Goal: Task Accomplishment & Management: Complete application form

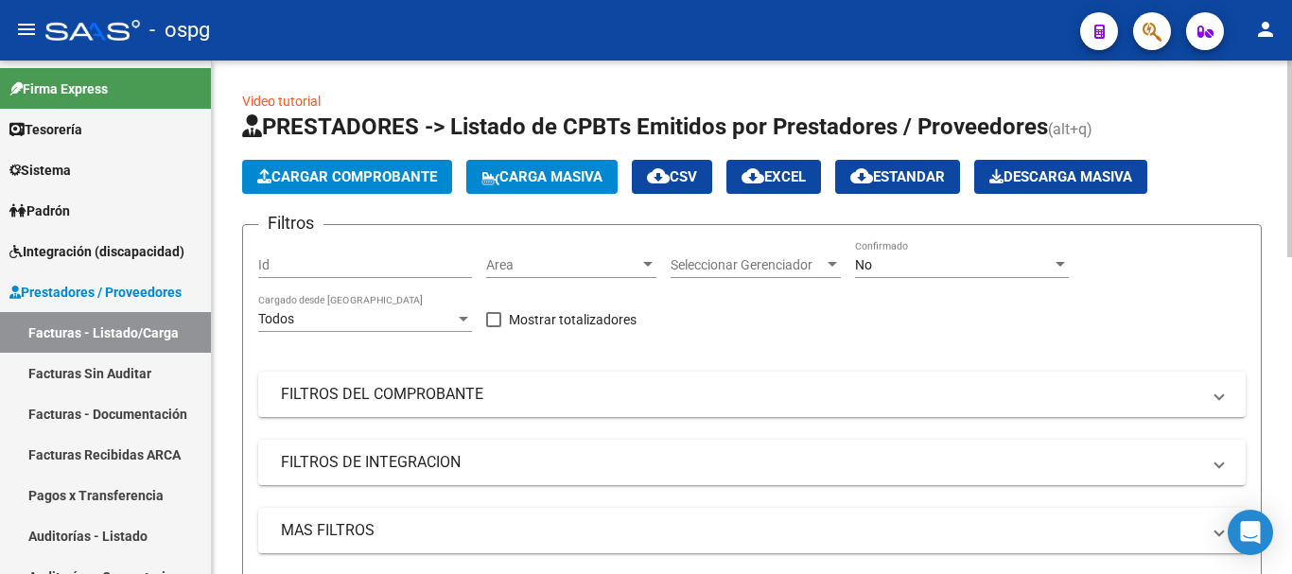
scroll to position [451, 0]
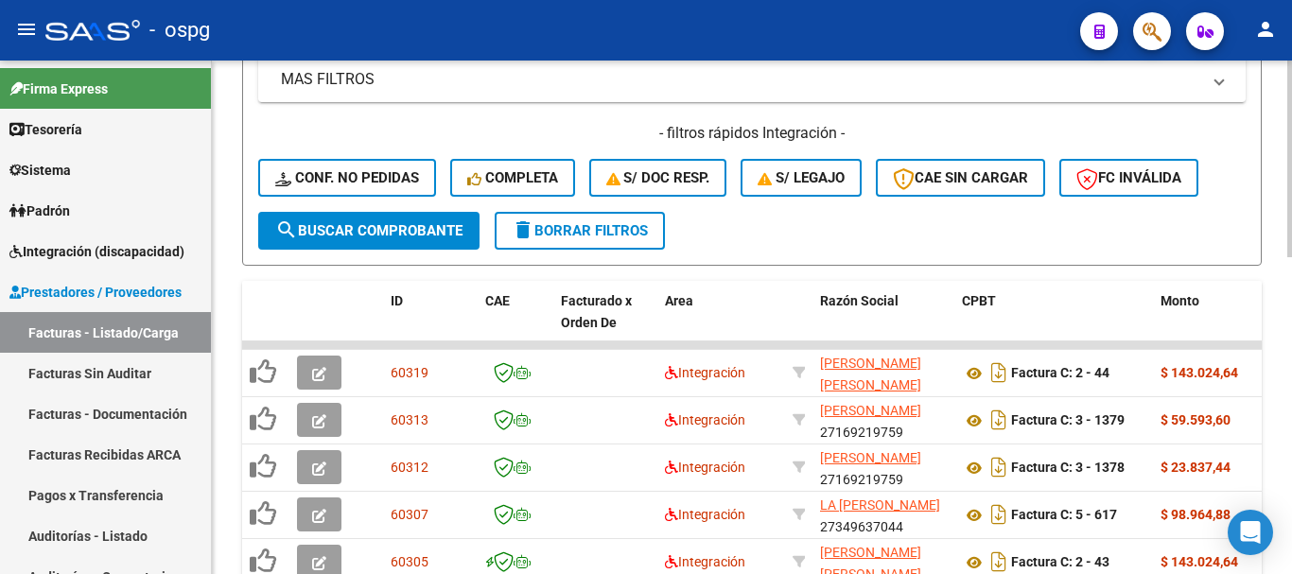
click at [602, 240] on button "delete Borrar Filtros" at bounding box center [580, 231] width 170 height 38
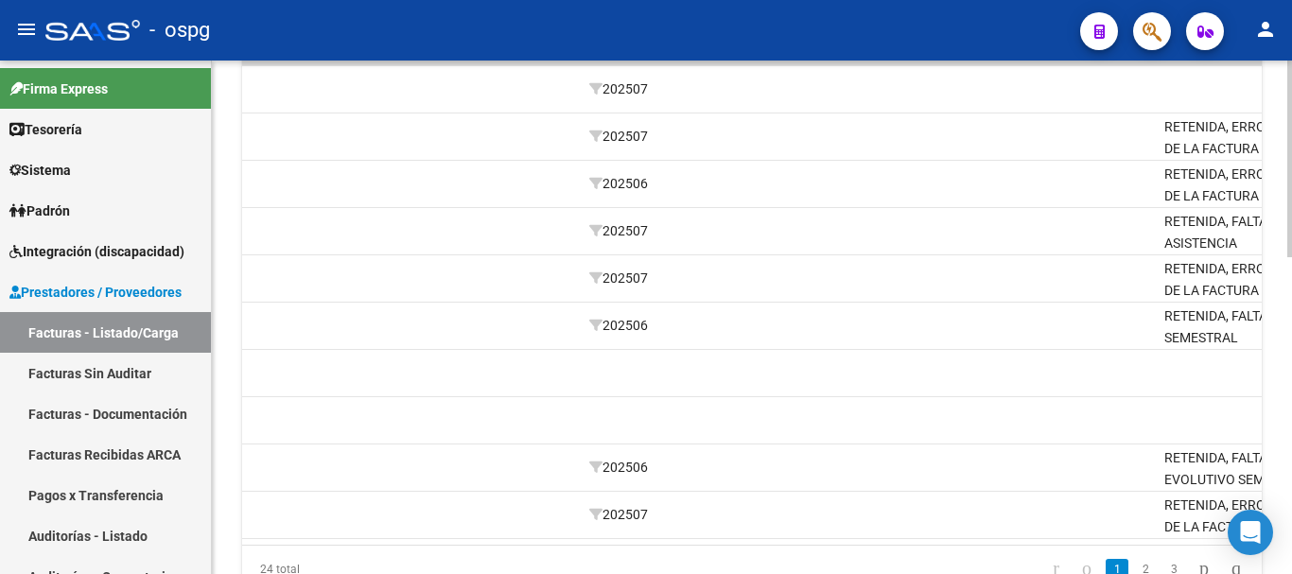
scroll to position [0, 0]
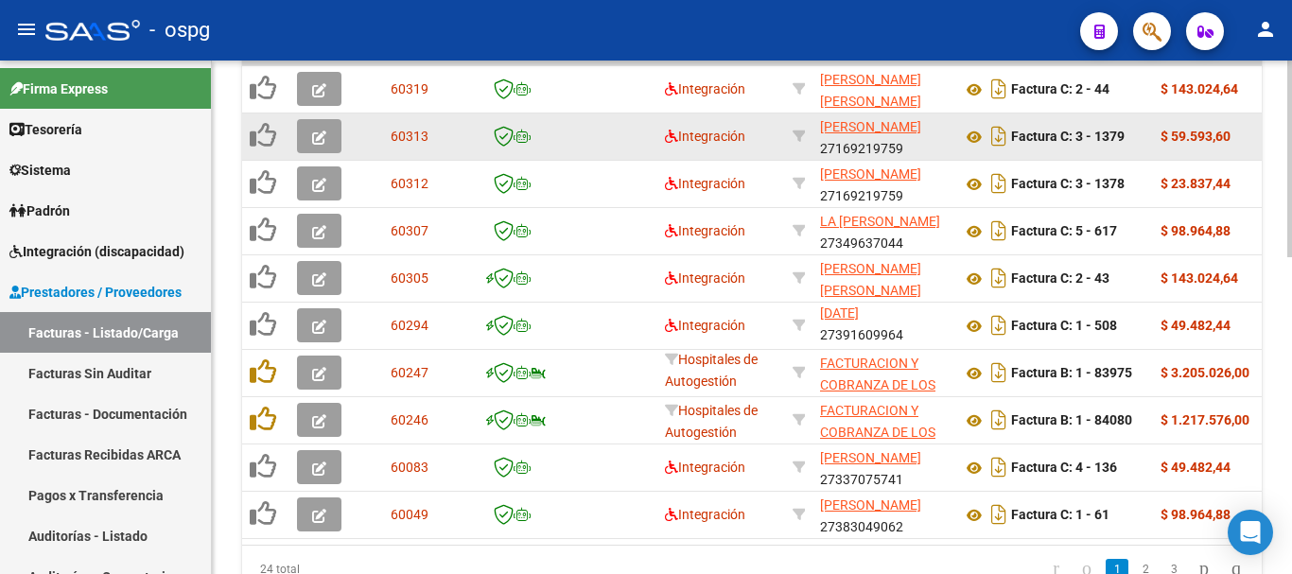
click at [322, 139] on icon "button" at bounding box center [319, 137] width 14 height 14
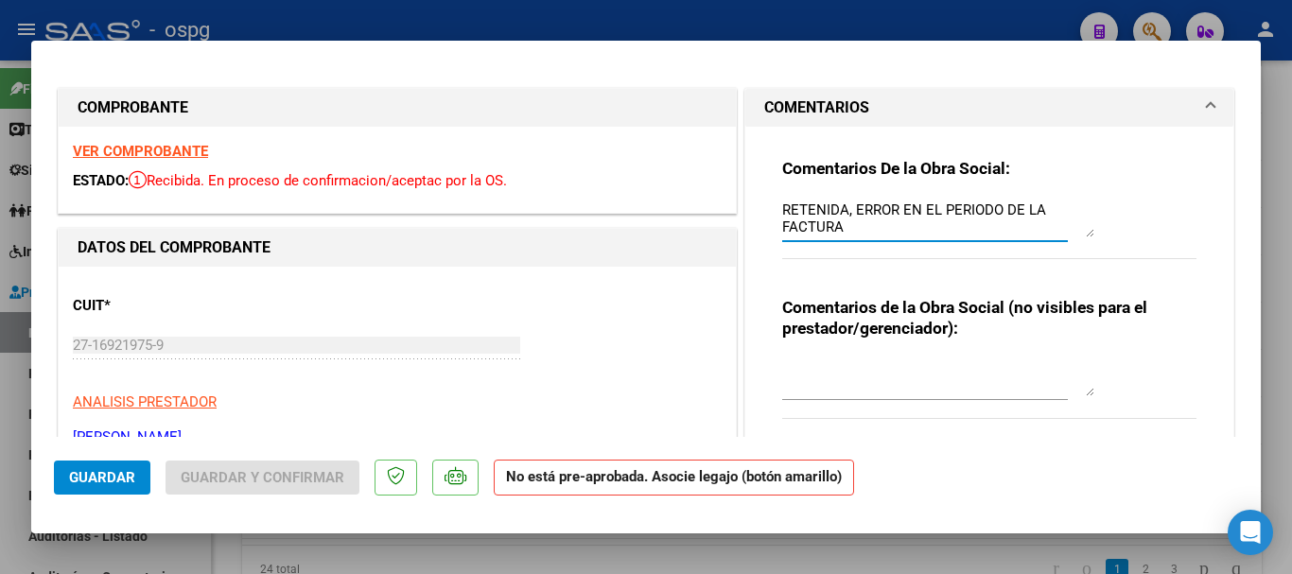
drag, startPoint x: 848, startPoint y: 227, endPoint x: 773, endPoint y: 211, distance: 77.3
click at [773, 211] on div "Comentarios De la Obra Social: RETENIDA, ERROR EN EL PERIODO DE LA FACTURA Come…" at bounding box center [989, 290] width 443 height 327
click at [1281, 389] on div at bounding box center [646, 287] width 1292 height 574
type input "$ 0,00"
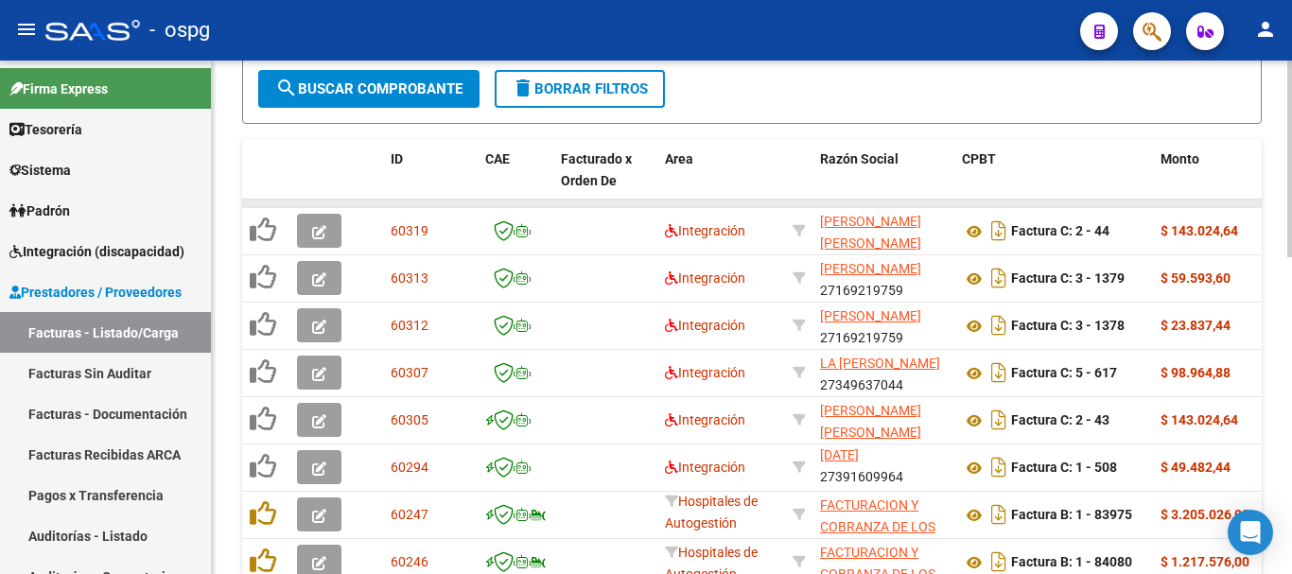
scroll to position [546, 0]
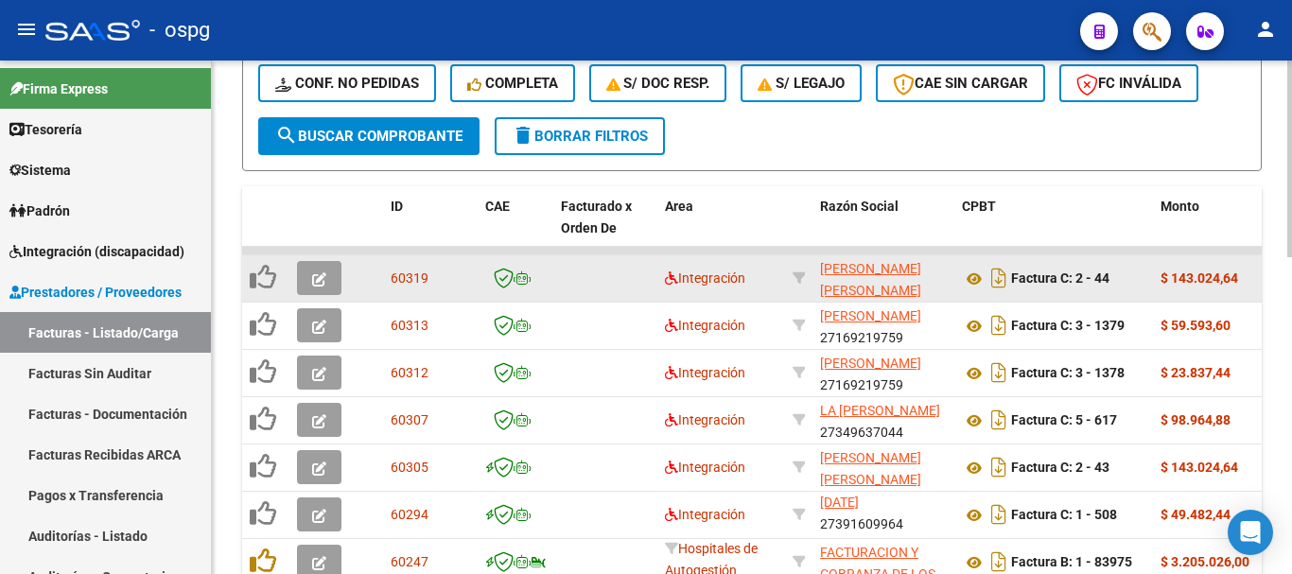
click at [315, 277] on icon "button" at bounding box center [319, 279] width 14 height 14
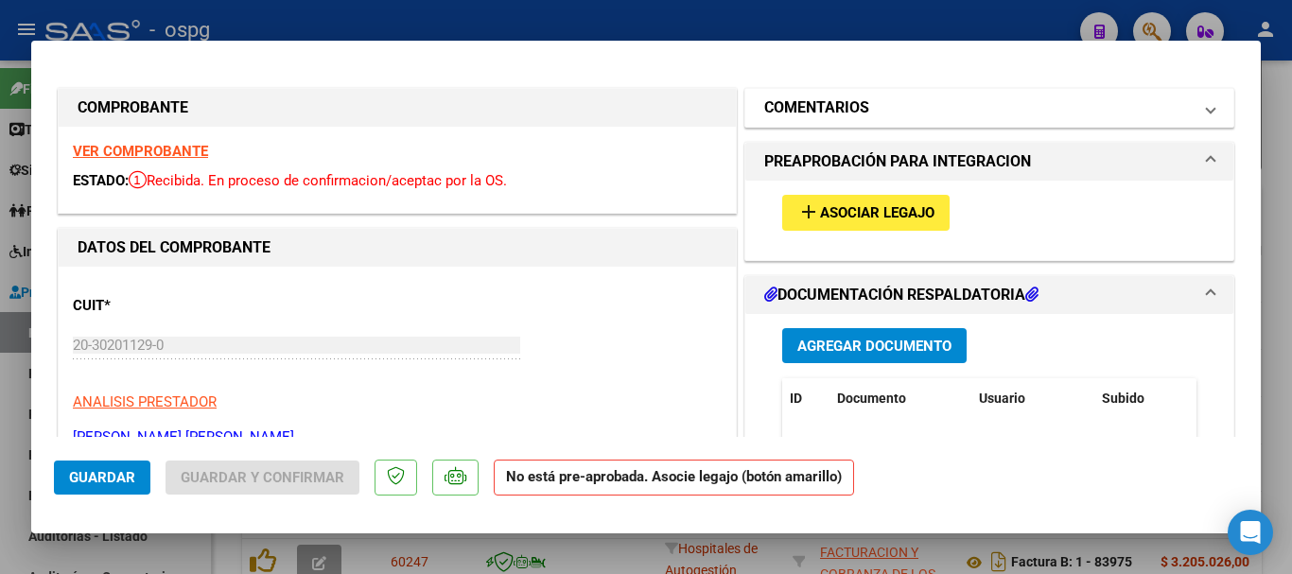
click at [831, 112] on h1 "COMENTARIOS" at bounding box center [816, 107] width 105 height 23
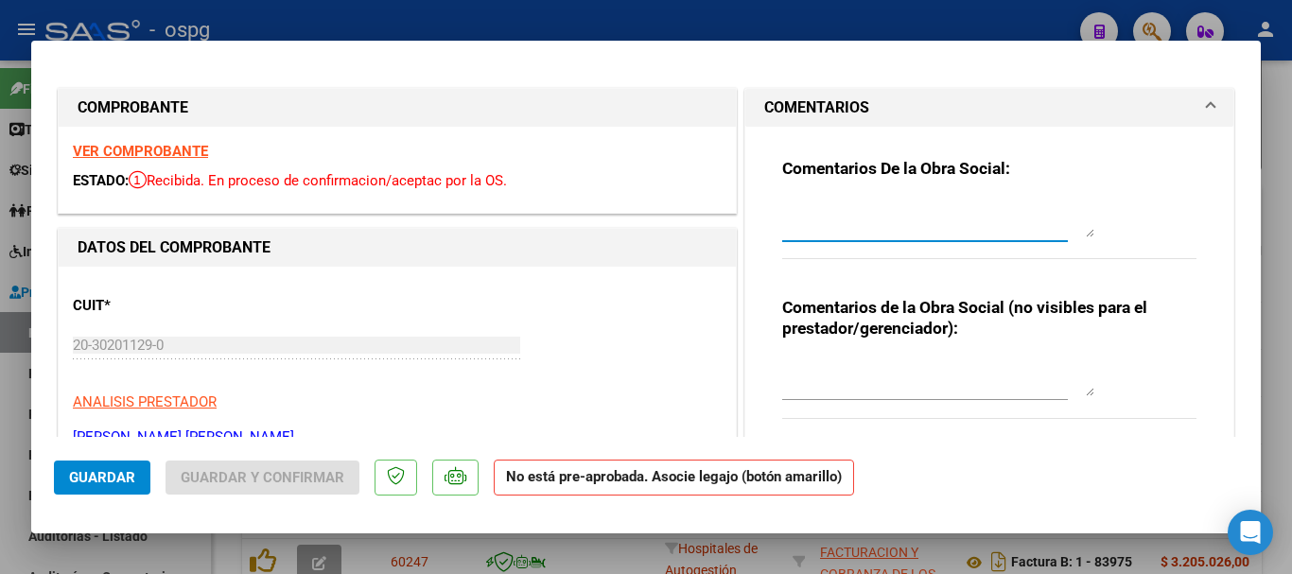
paste textarea "RETENIDA, ERROR EN EL PERIODO DE LA FACTURA"
click at [178, 156] on strong "VER COMPROBANTE" at bounding box center [140, 151] width 135 height 17
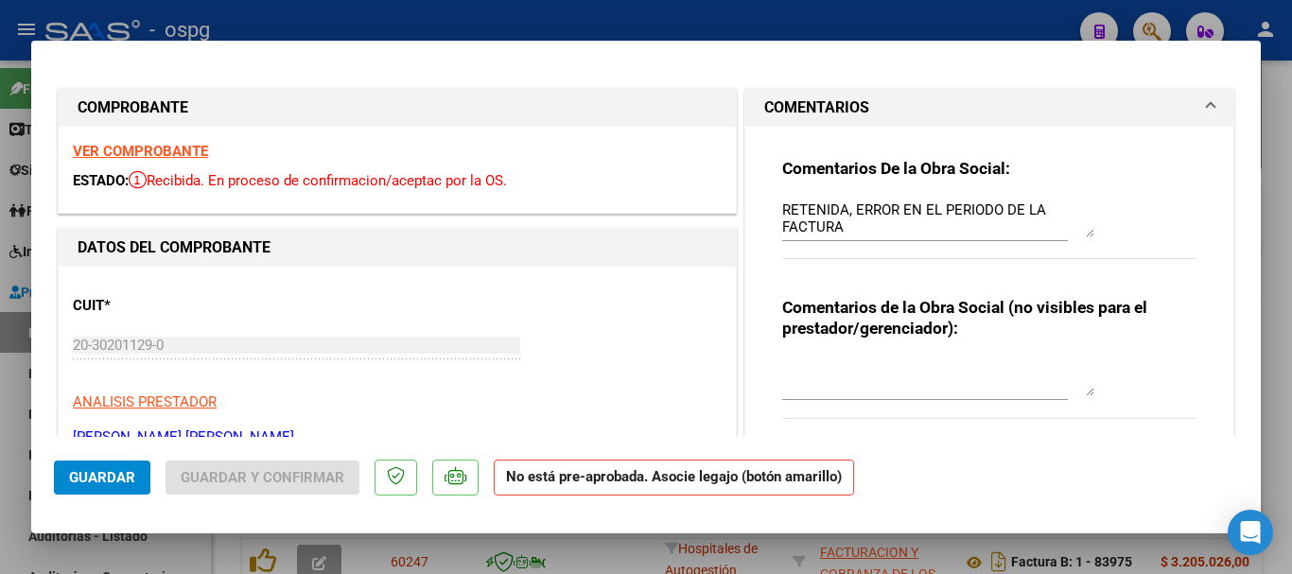
click at [858, 222] on textarea "RETENIDA, ERROR EN EL PERIODO DE LA FACTURA" at bounding box center [938, 219] width 312 height 38
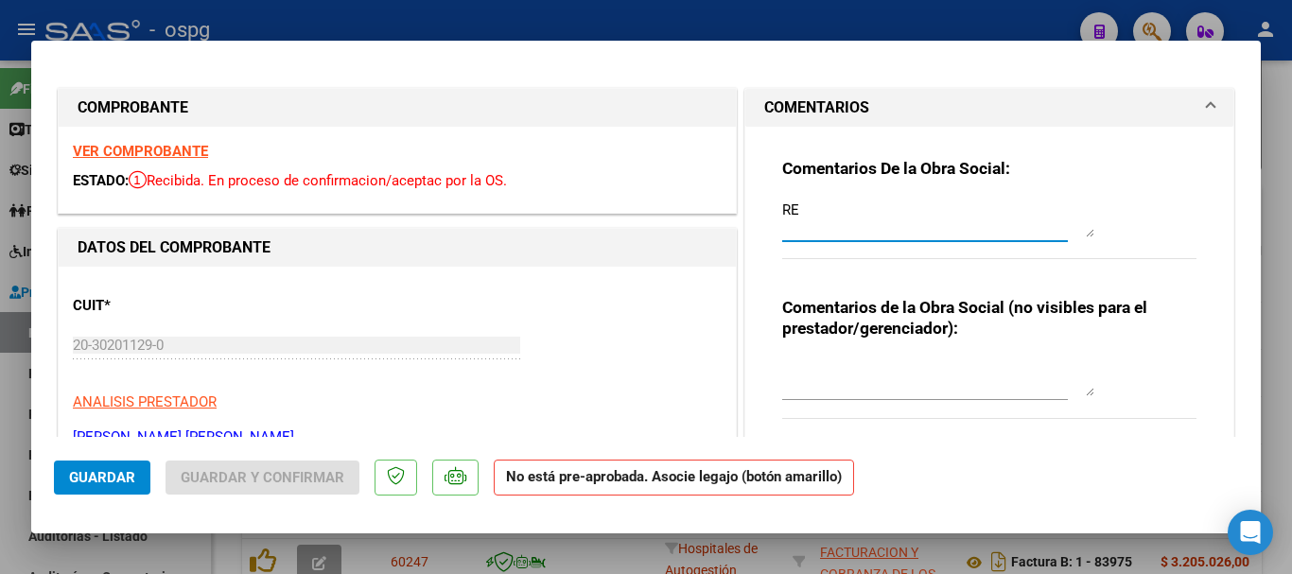
type textarea "R"
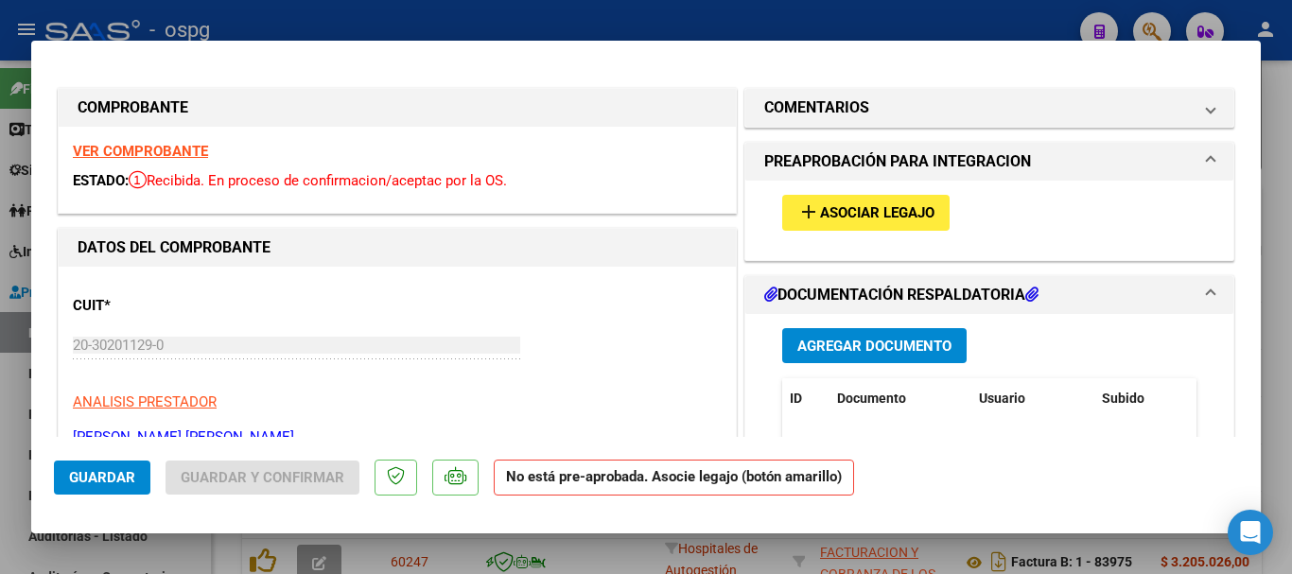
click at [1284, 336] on div at bounding box center [646, 287] width 1292 height 574
type input "$ 0,00"
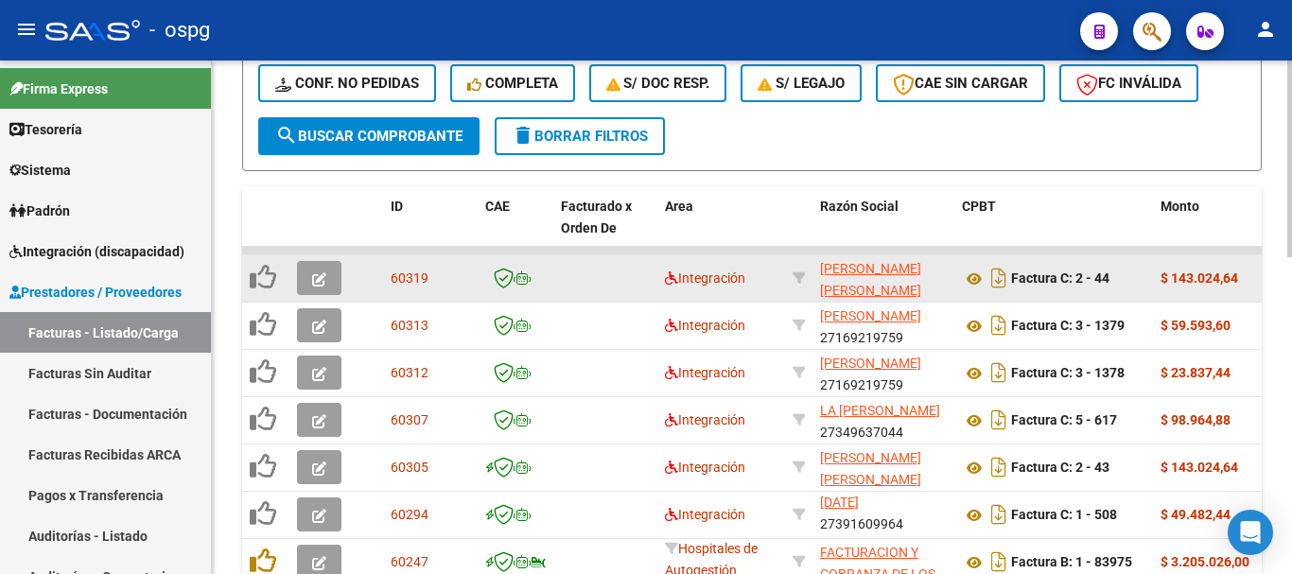
click at [319, 277] on icon "button" at bounding box center [319, 279] width 14 height 14
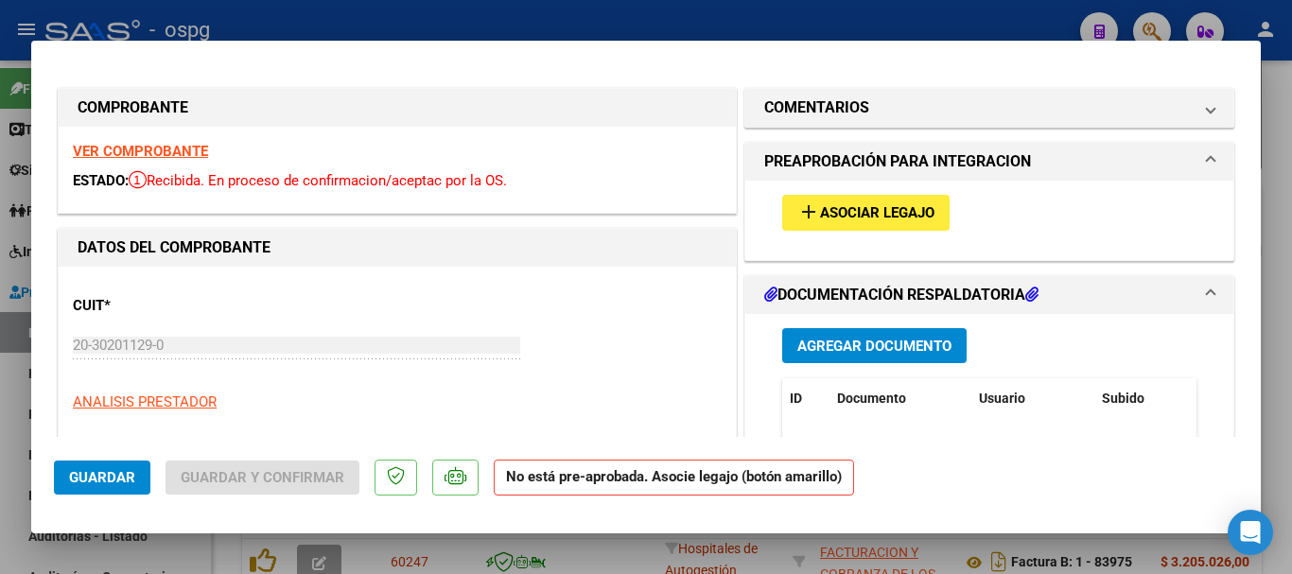
click at [129, 152] on strong "VER COMPROBANTE" at bounding box center [140, 151] width 135 height 17
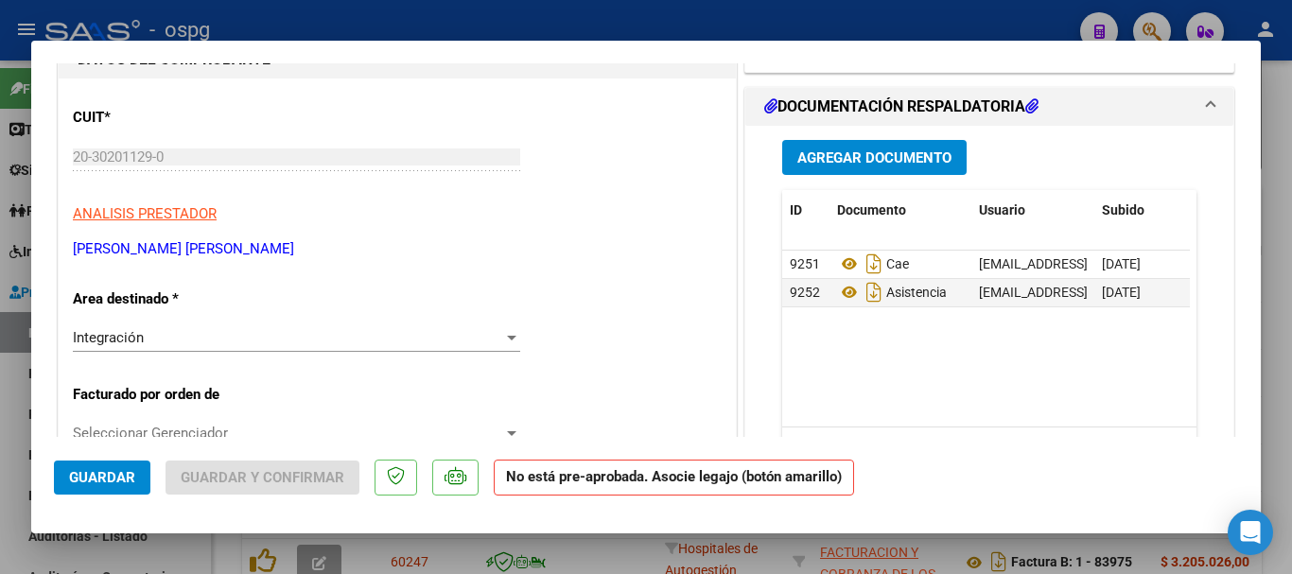
scroll to position [189, 0]
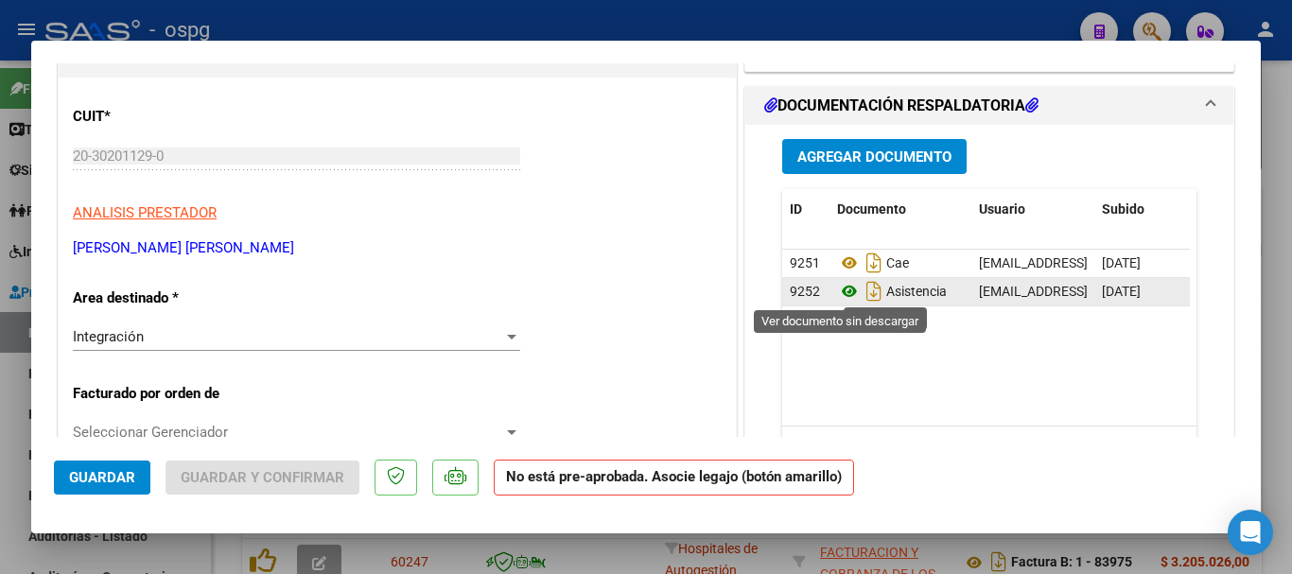
click at [841, 291] on icon at bounding box center [849, 291] width 25 height 23
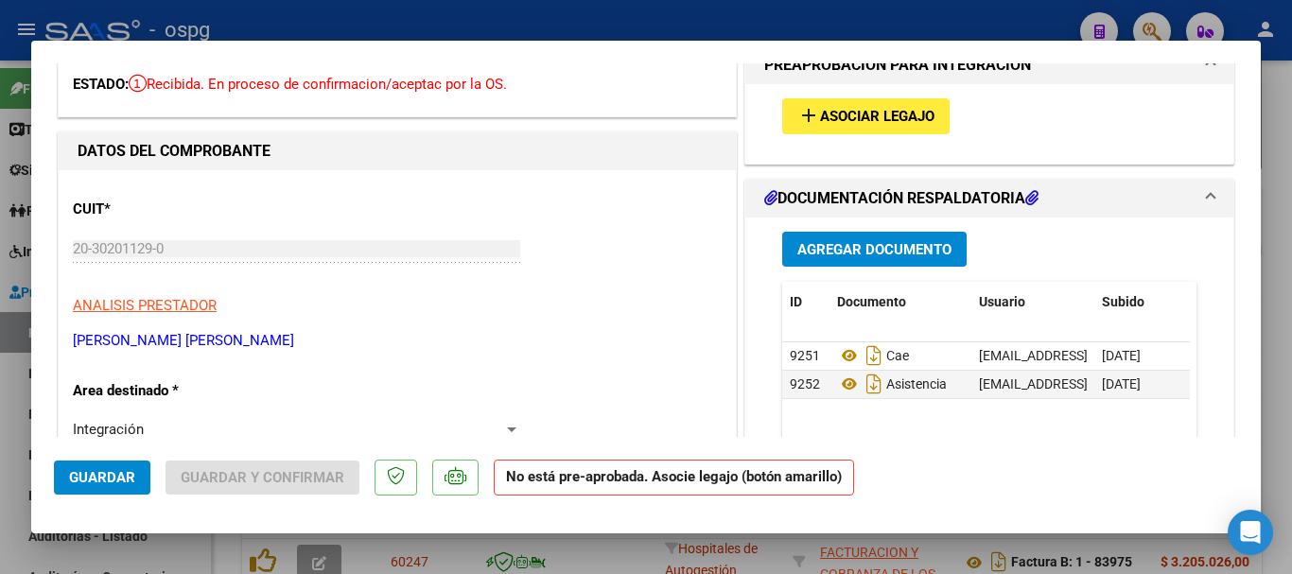
scroll to position [95, 0]
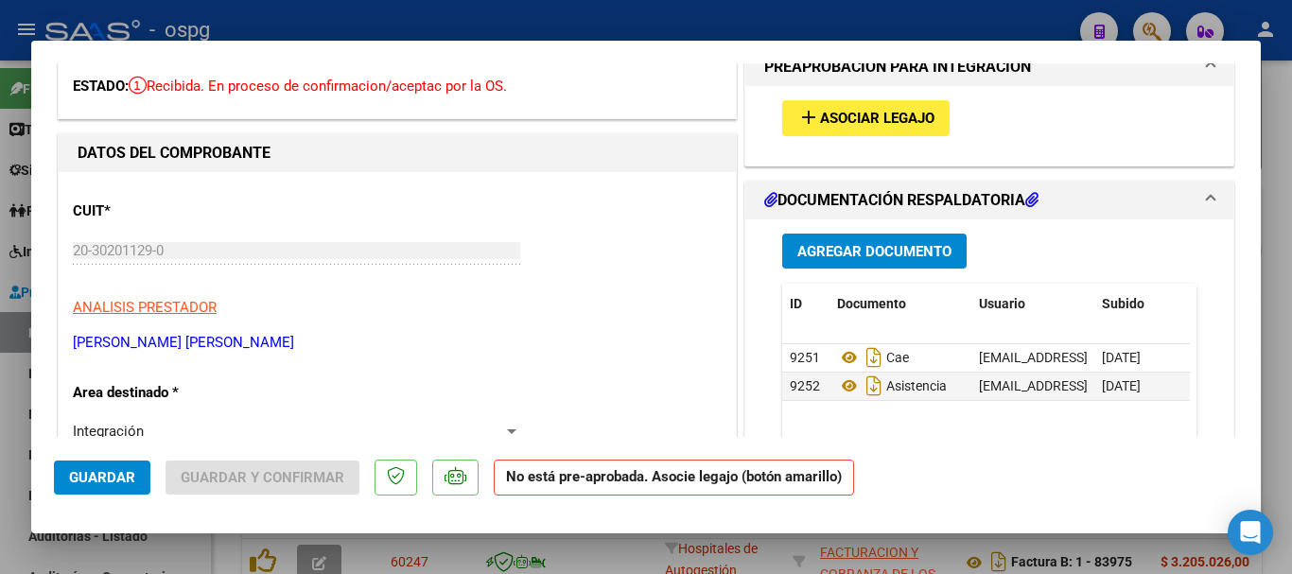
click at [853, 131] on button "add Asociar Legajo" at bounding box center [865, 117] width 167 height 35
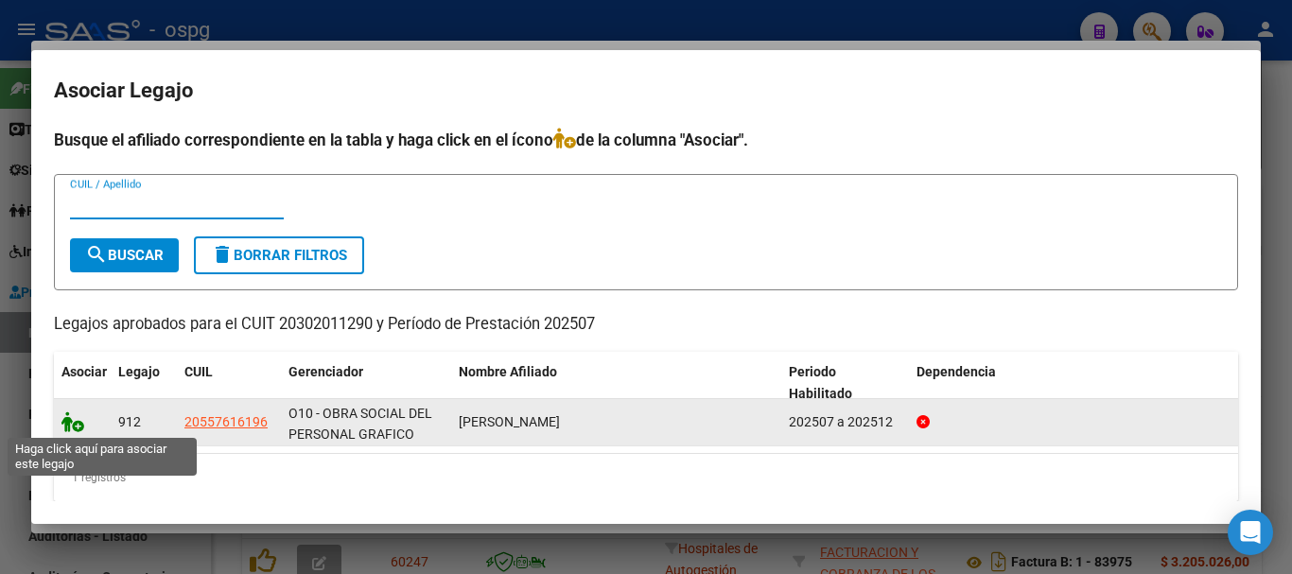
click at [75, 423] on icon at bounding box center [72, 421] width 23 height 21
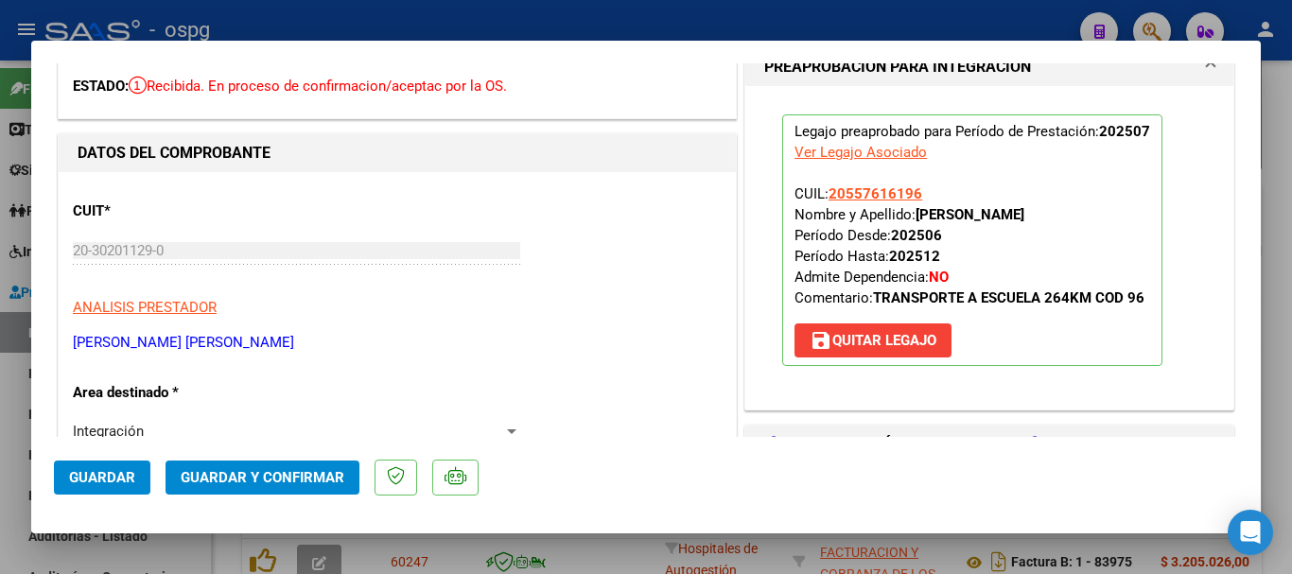
click at [105, 483] on span "Guardar" at bounding box center [102, 477] width 66 height 17
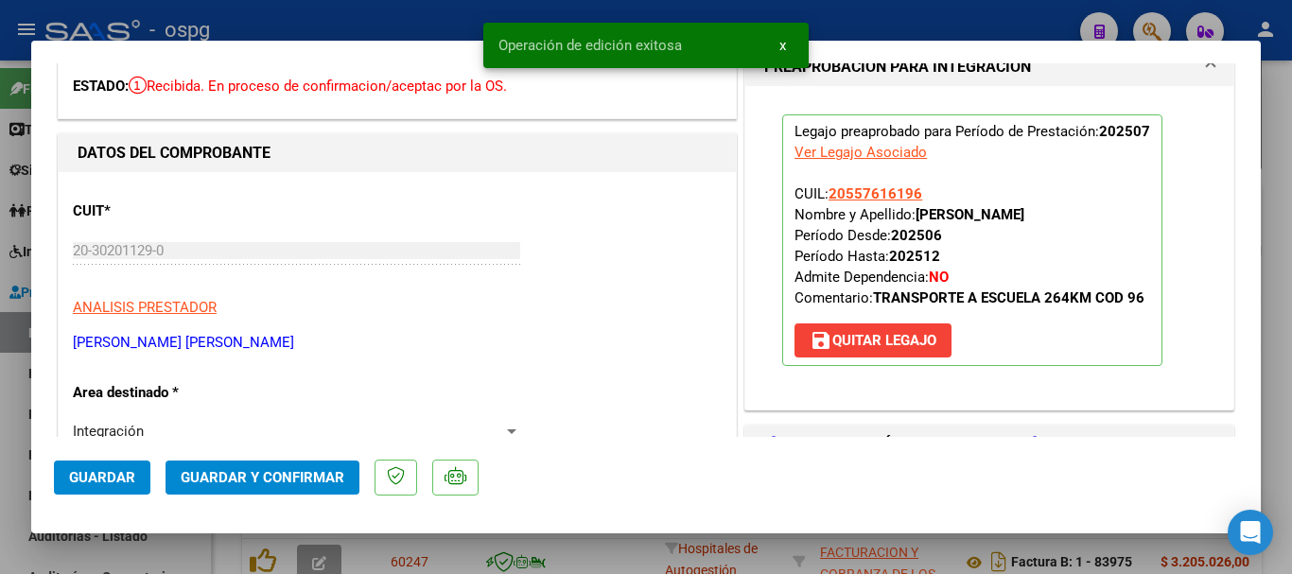
click at [1268, 322] on div at bounding box center [646, 287] width 1292 height 574
type input "$ 0,00"
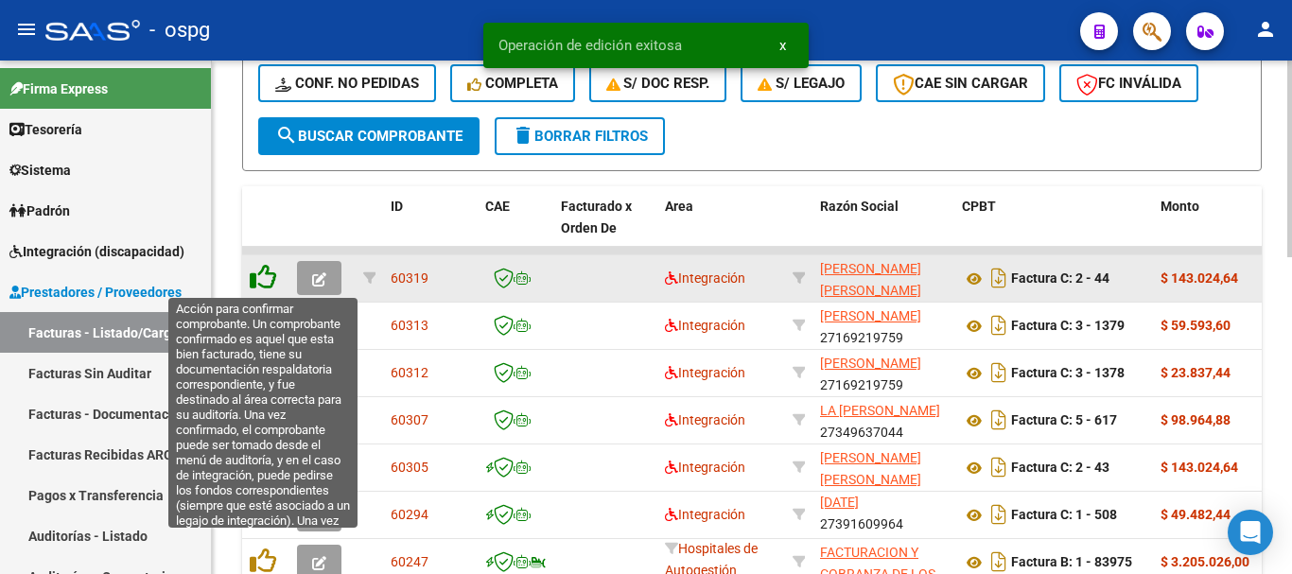
click at [262, 278] on icon at bounding box center [263, 277] width 26 height 26
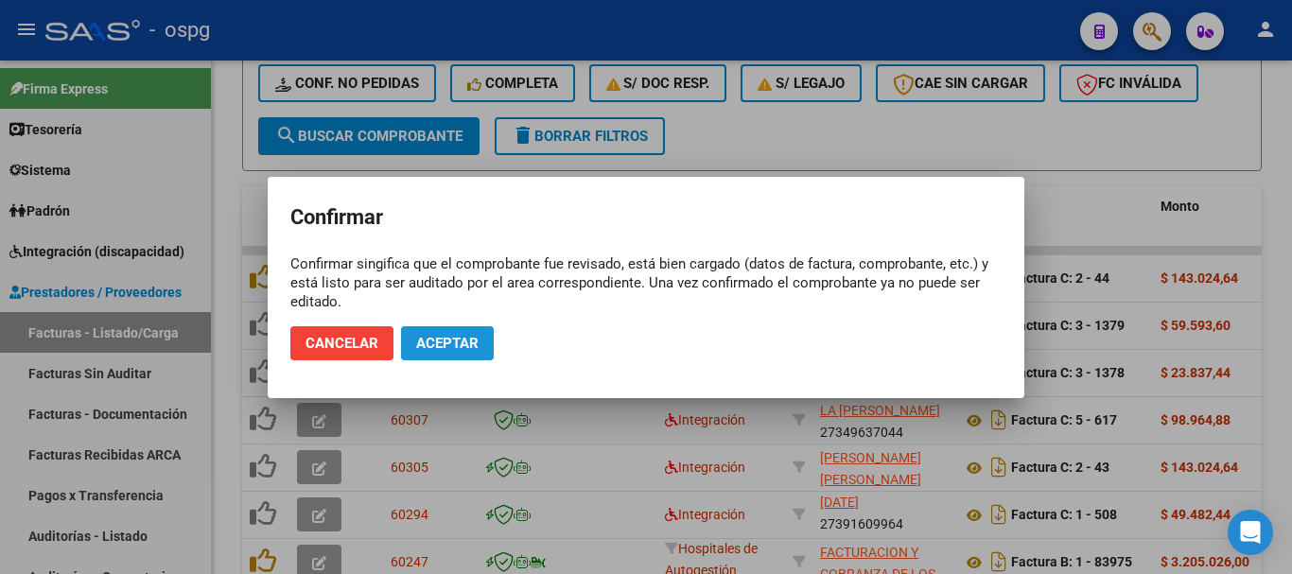
click at [443, 342] on span "Aceptar" at bounding box center [447, 343] width 62 height 17
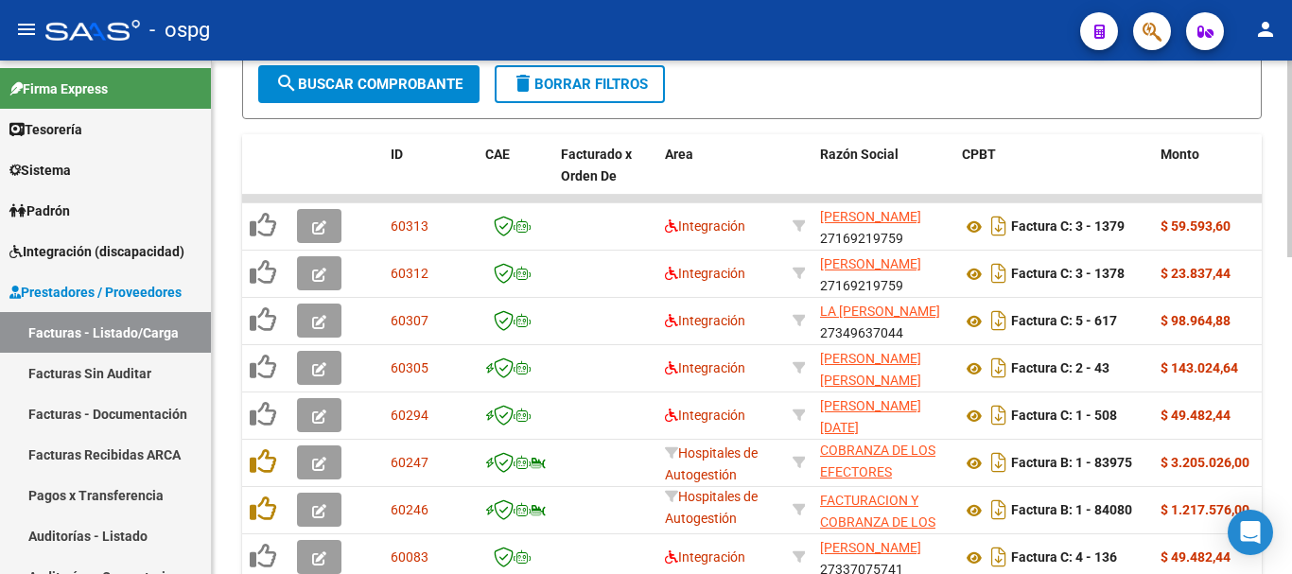
scroll to position [640, 0]
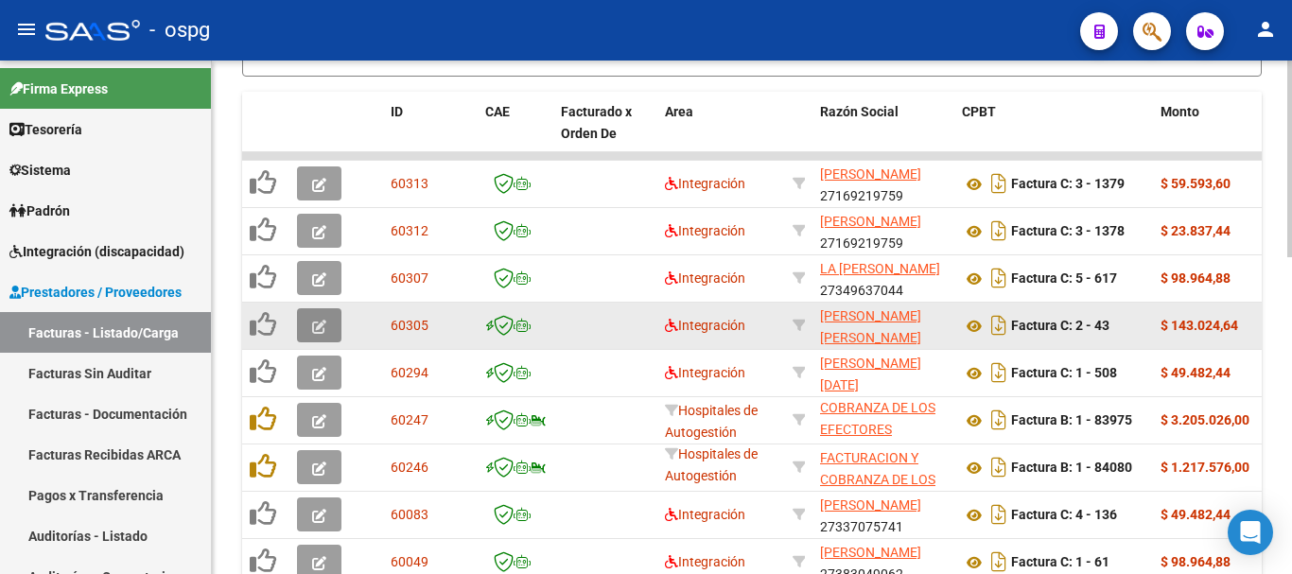
click at [317, 331] on icon "button" at bounding box center [319, 327] width 14 height 14
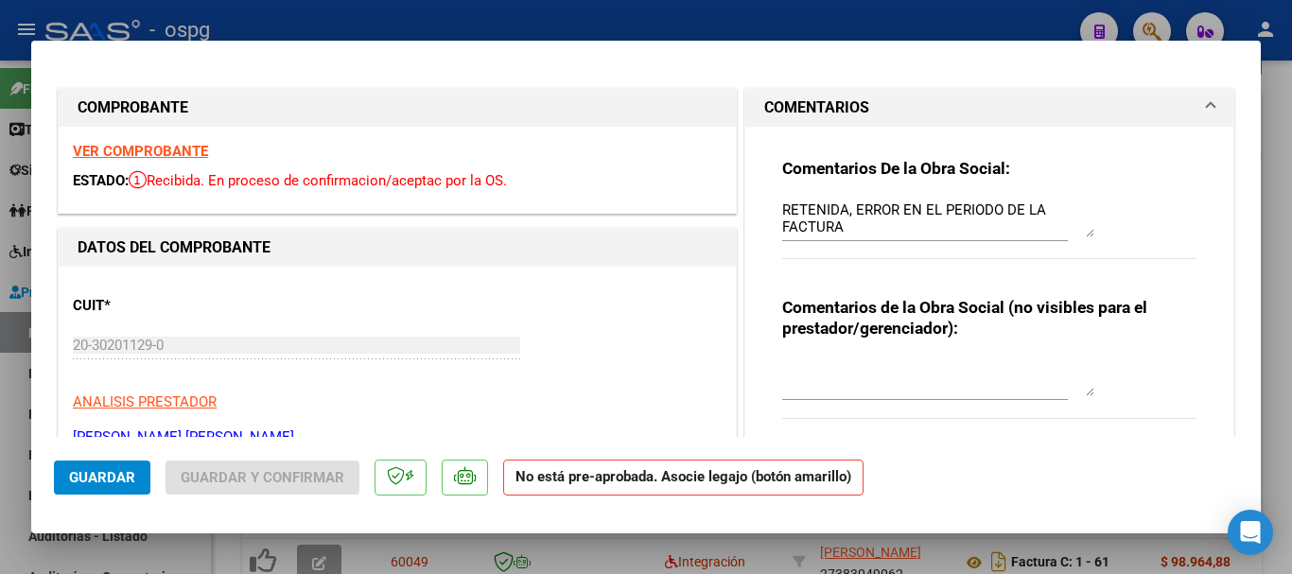
click at [861, 227] on textarea "RETENIDA, ERROR EN EL PERIODO DE LA FACTURA" at bounding box center [938, 219] width 312 height 38
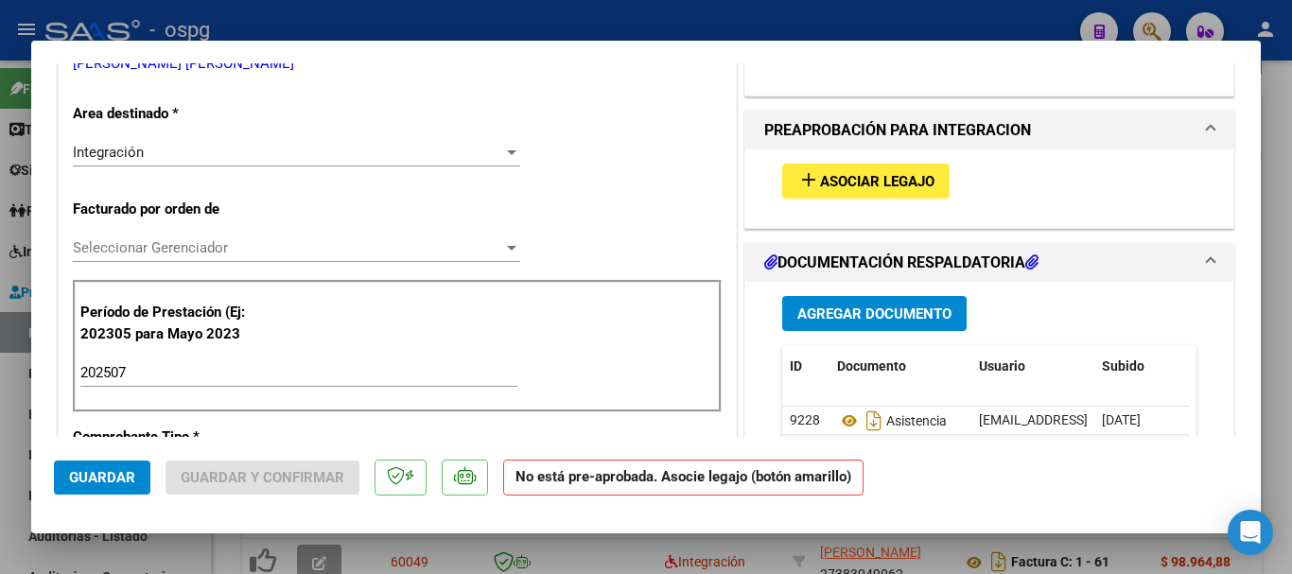
scroll to position [378, 0]
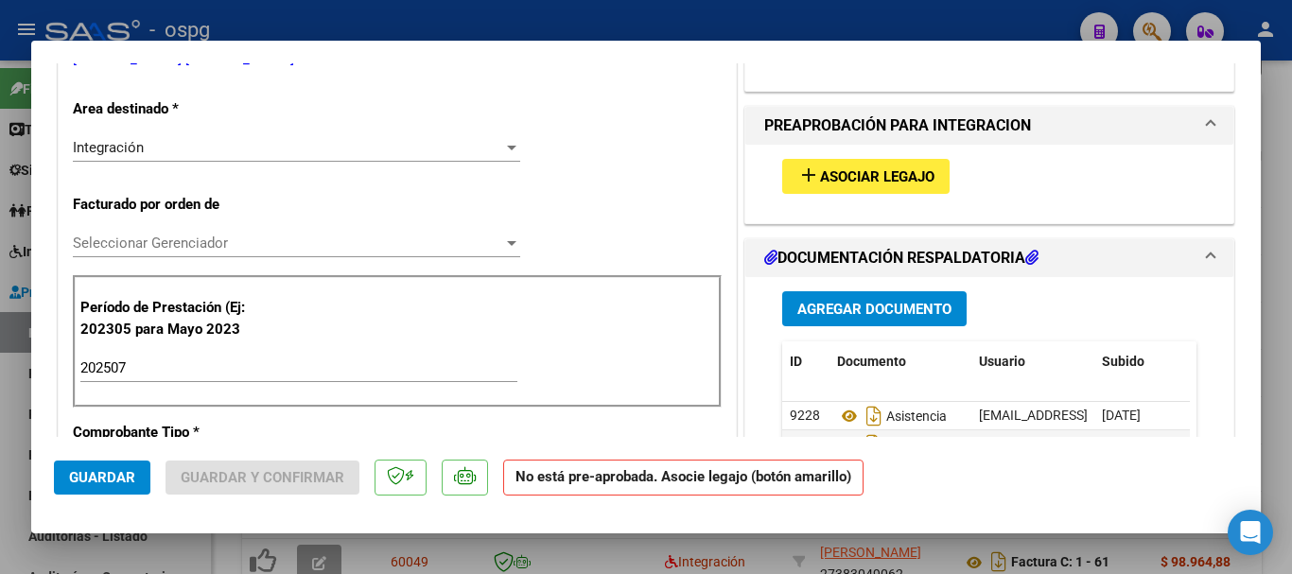
type textarea "RETENIDA, ERROR EN EL PERIODO DE LA FACTURA/ ANULADA"
click at [167, 146] on div "Integración" at bounding box center [288, 147] width 430 height 17
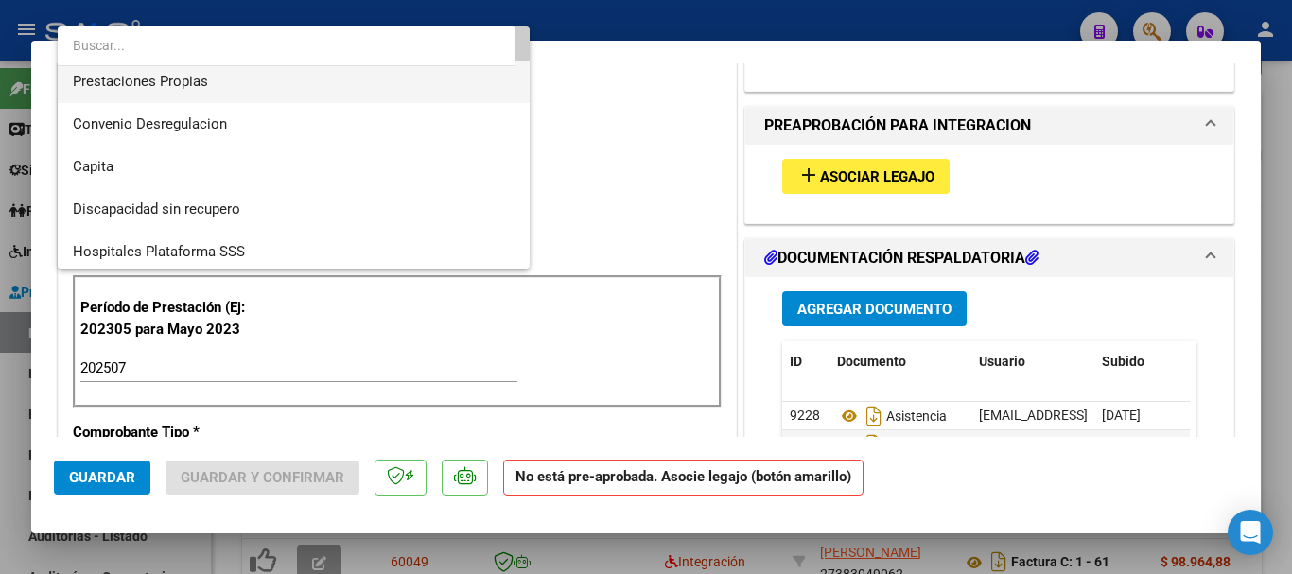
scroll to position [183, 0]
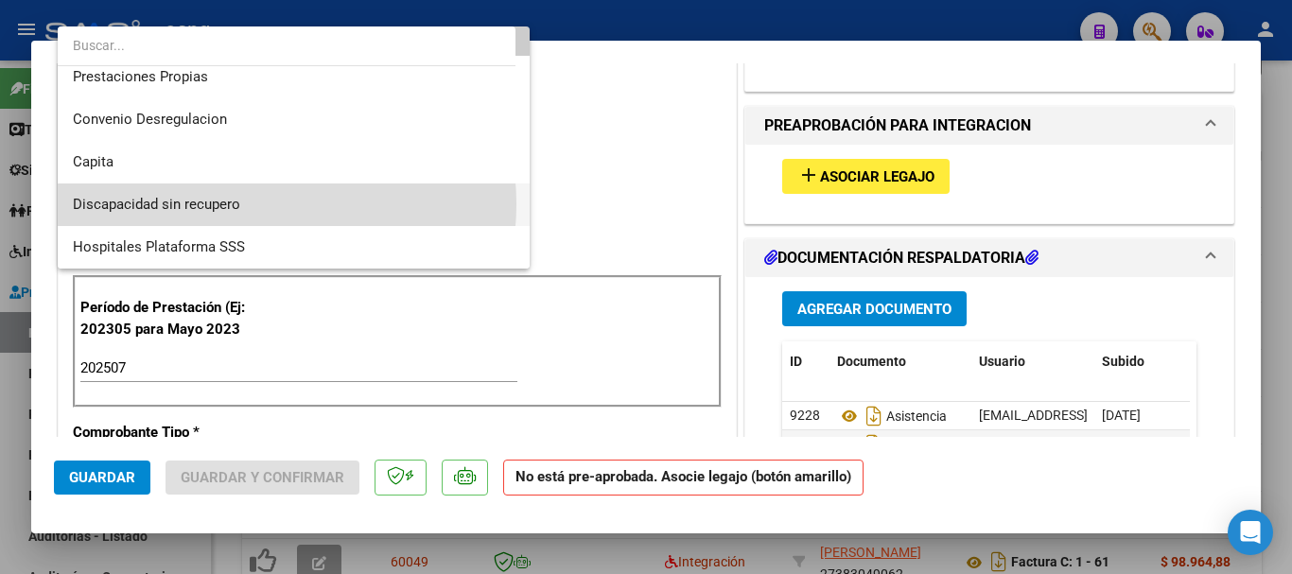
click at [250, 204] on span "Discapacidad sin recupero" at bounding box center [294, 204] width 442 height 43
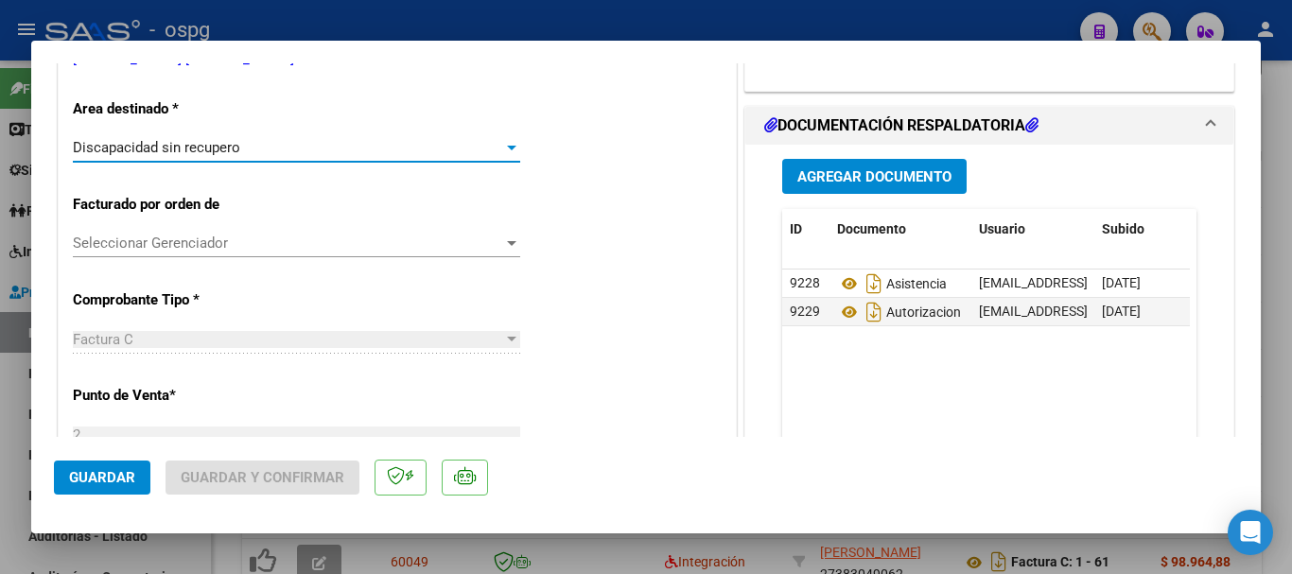
click at [94, 486] on button "Guardar" at bounding box center [102, 478] width 96 height 34
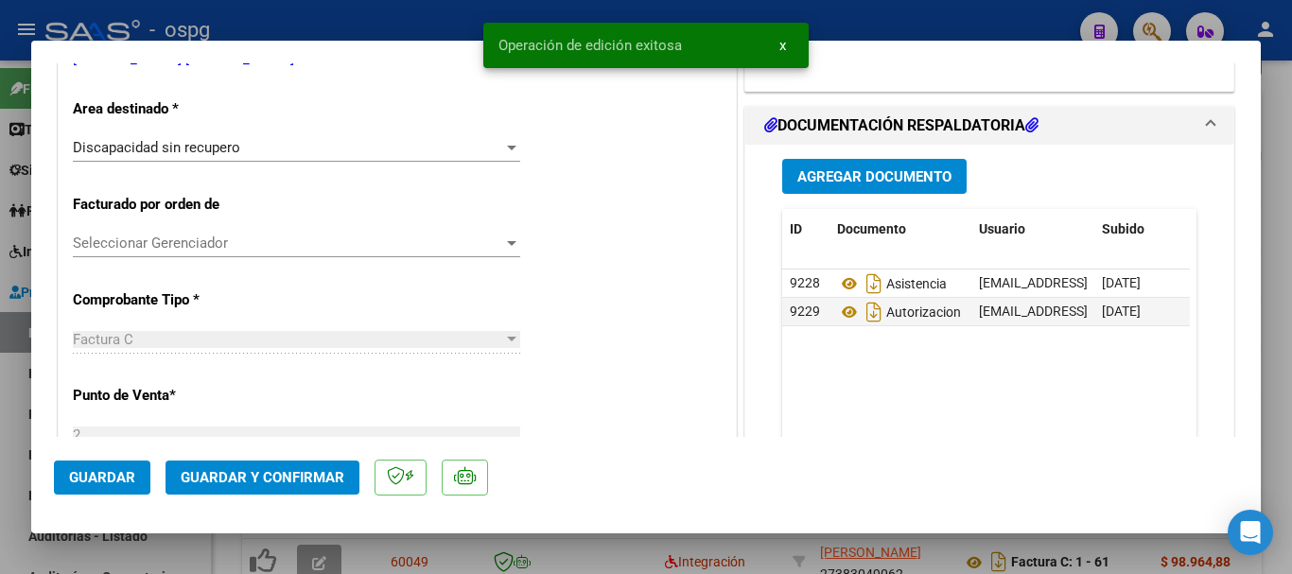
click at [1286, 410] on div at bounding box center [646, 287] width 1292 height 574
type input "$ 0,00"
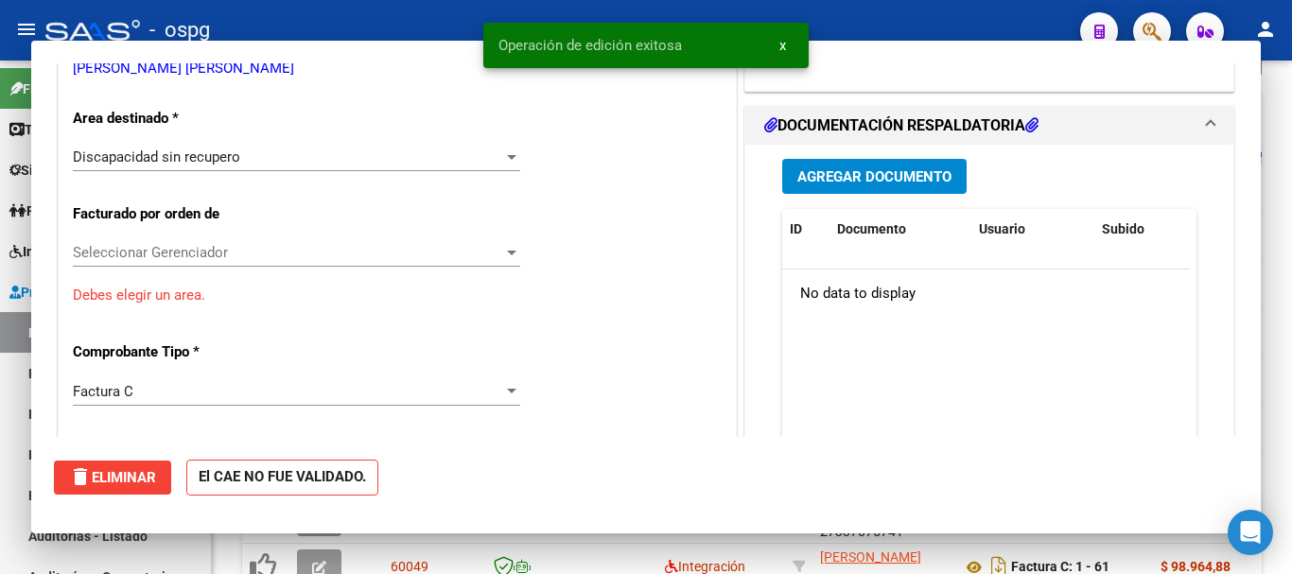
scroll to position [388, 0]
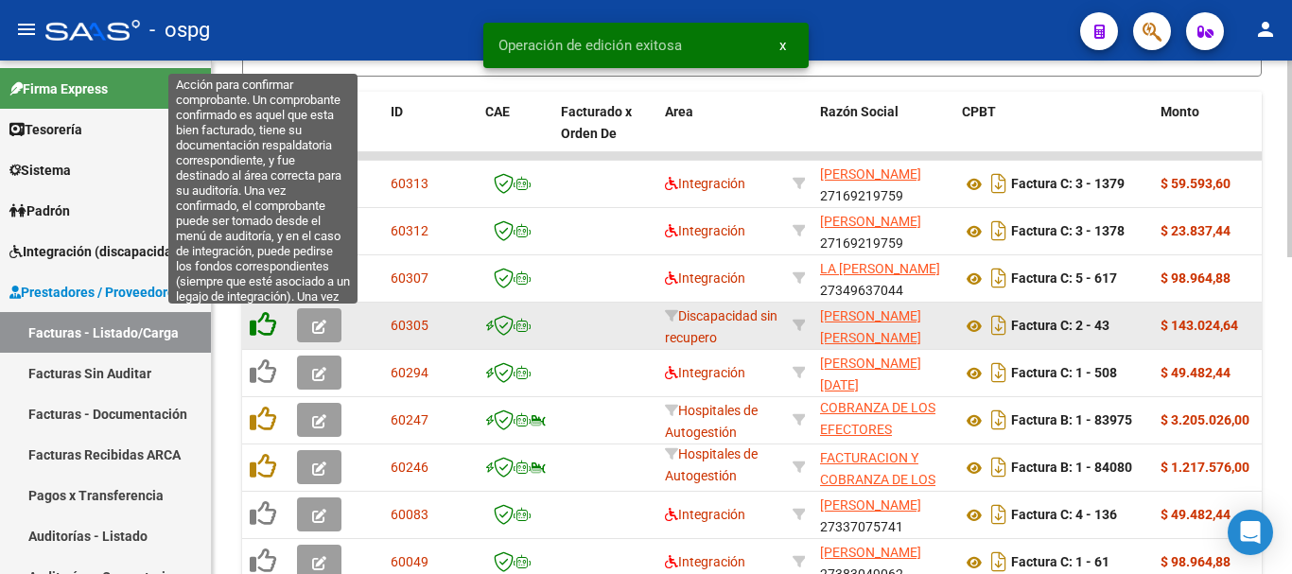
click at [260, 325] on icon at bounding box center [263, 324] width 26 height 26
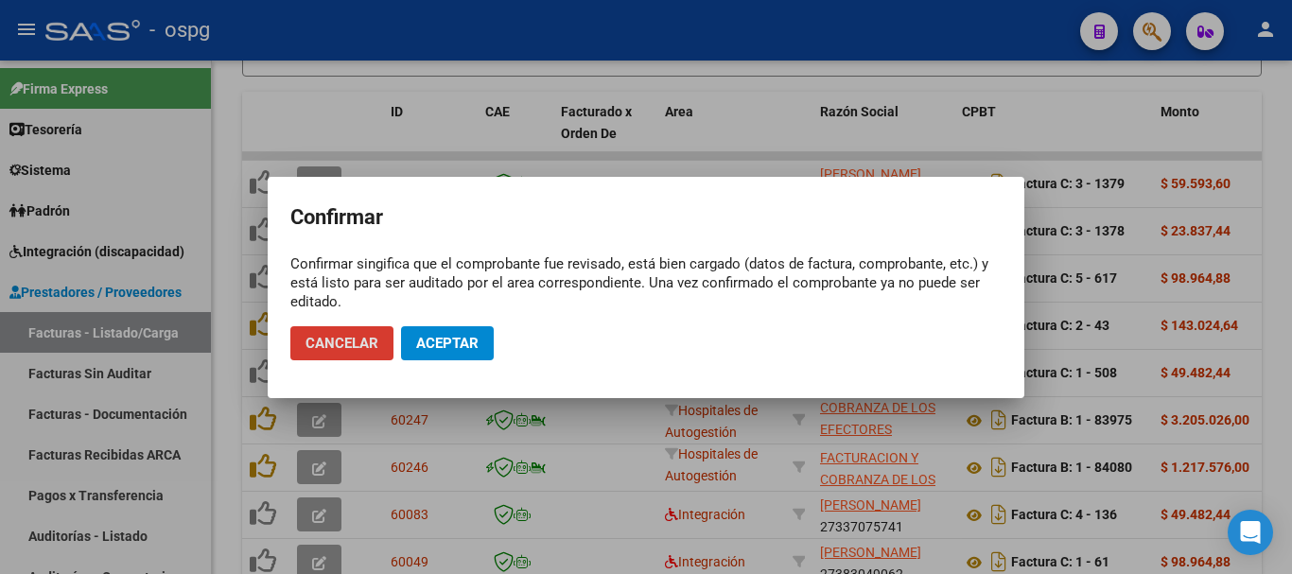
click at [471, 340] on span "Aceptar" at bounding box center [447, 343] width 62 height 17
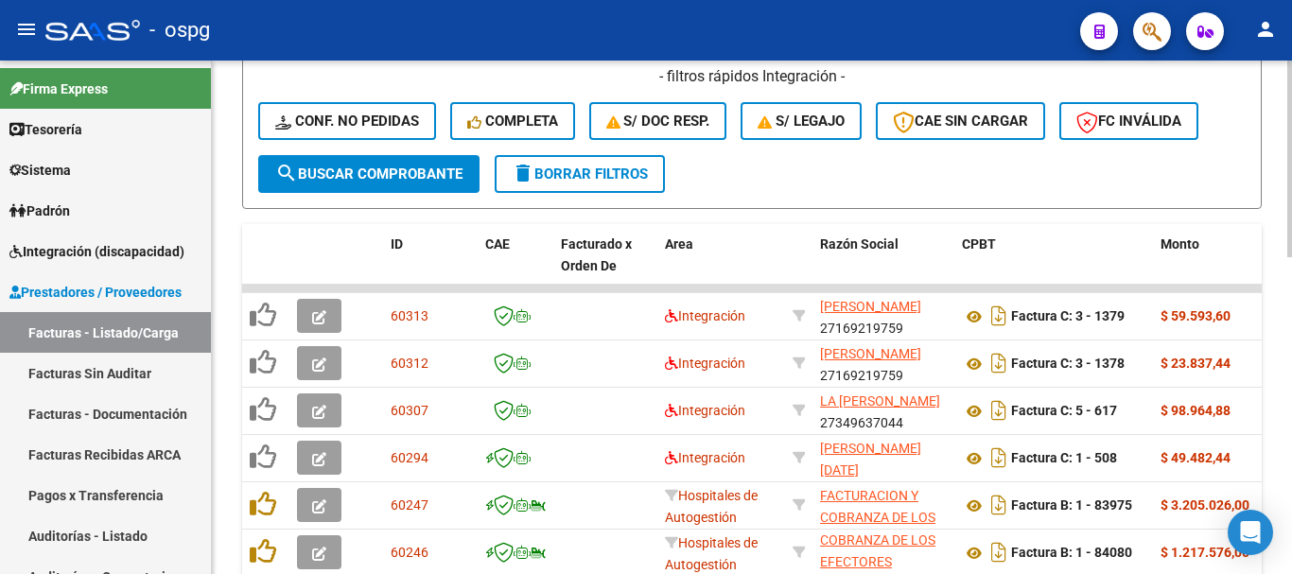
scroll to position [451, 0]
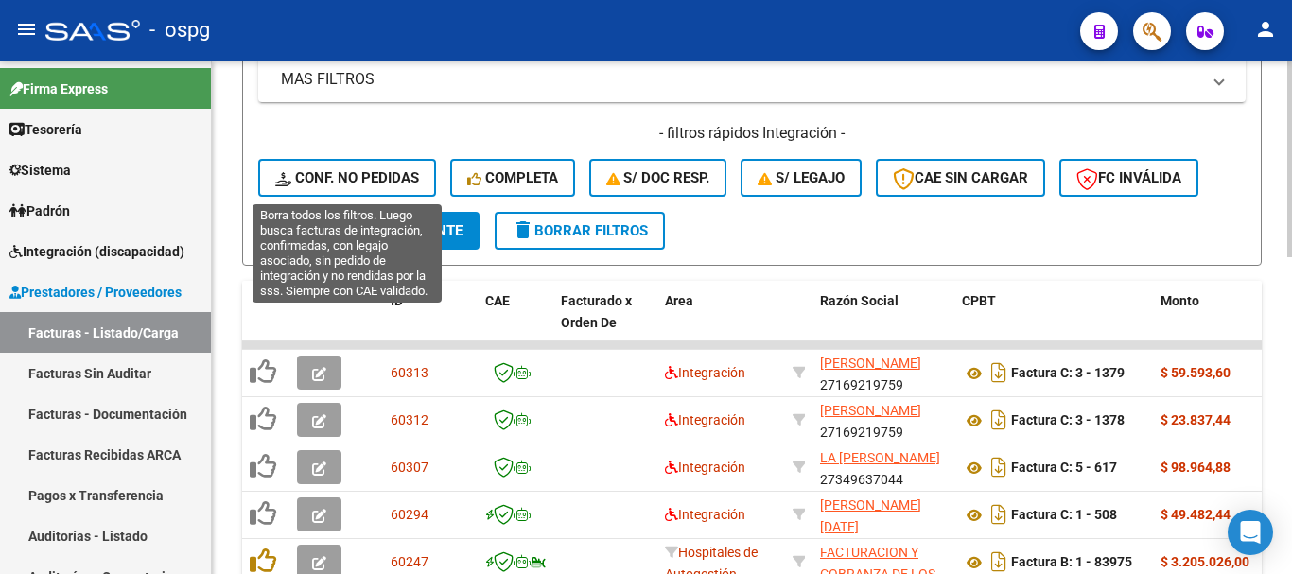
click at [336, 175] on span "Conf. no pedidas" at bounding box center [347, 177] width 144 height 17
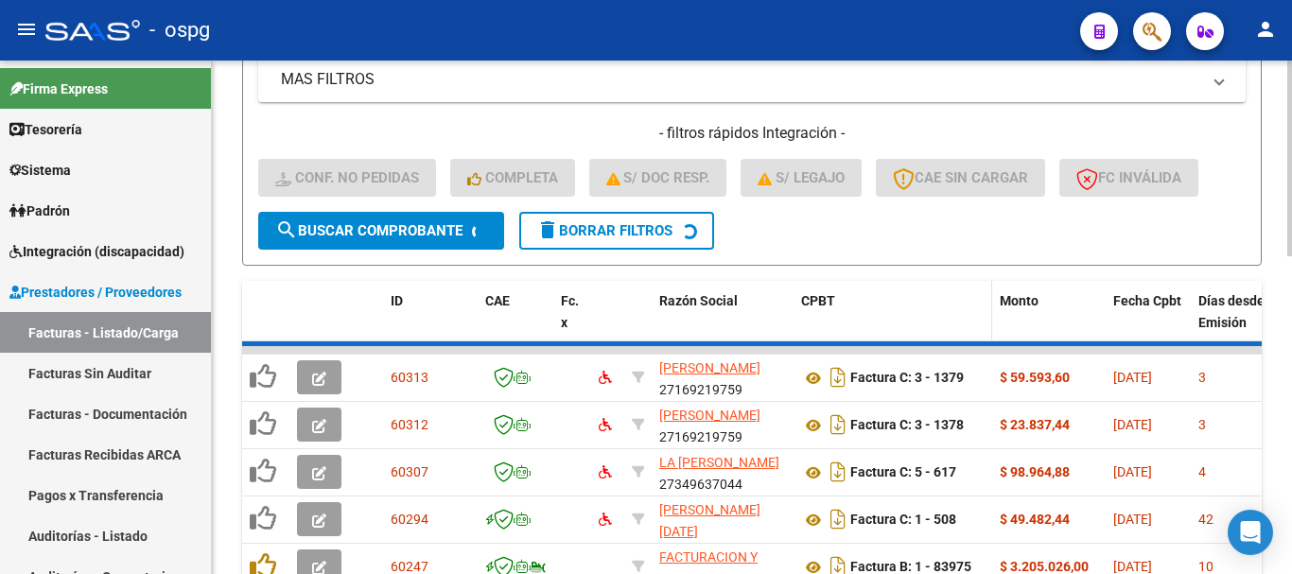
scroll to position [404, 0]
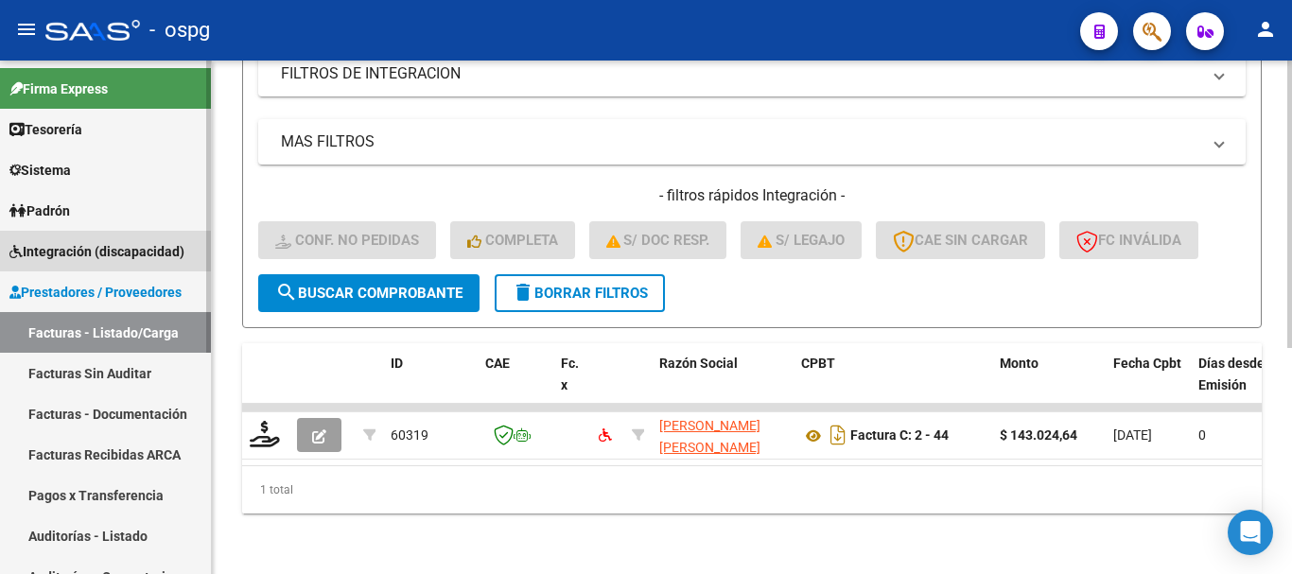
click at [115, 259] on span "Integración (discapacidad)" at bounding box center [96, 251] width 175 height 21
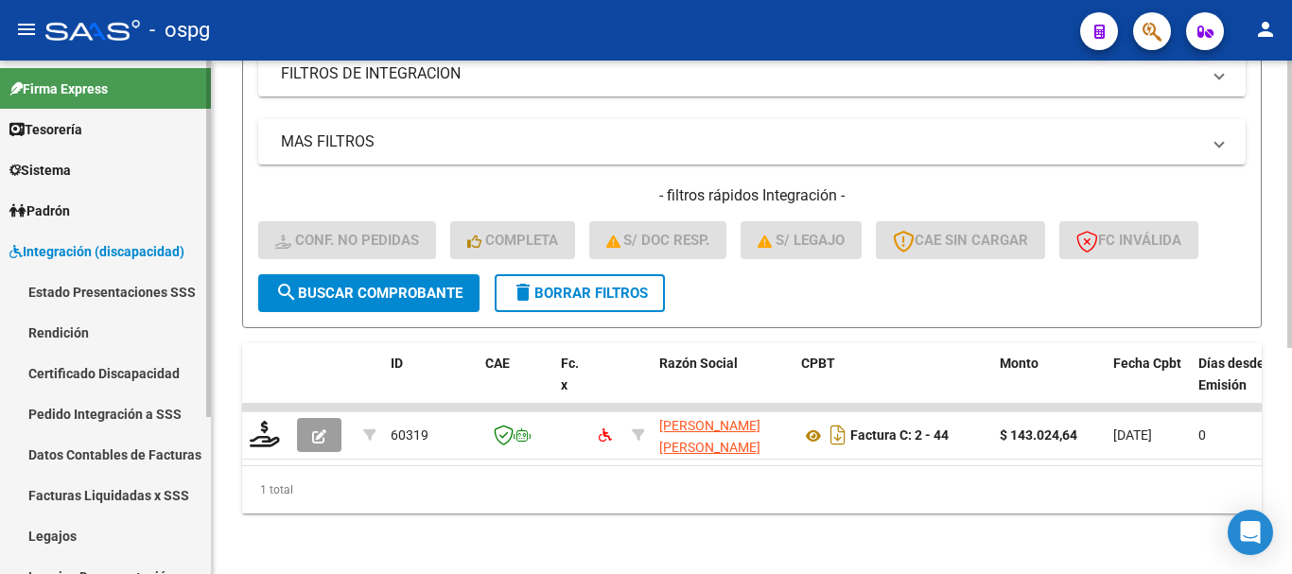
click at [95, 416] on link "Pedido Integración a SSS" at bounding box center [105, 413] width 211 height 41
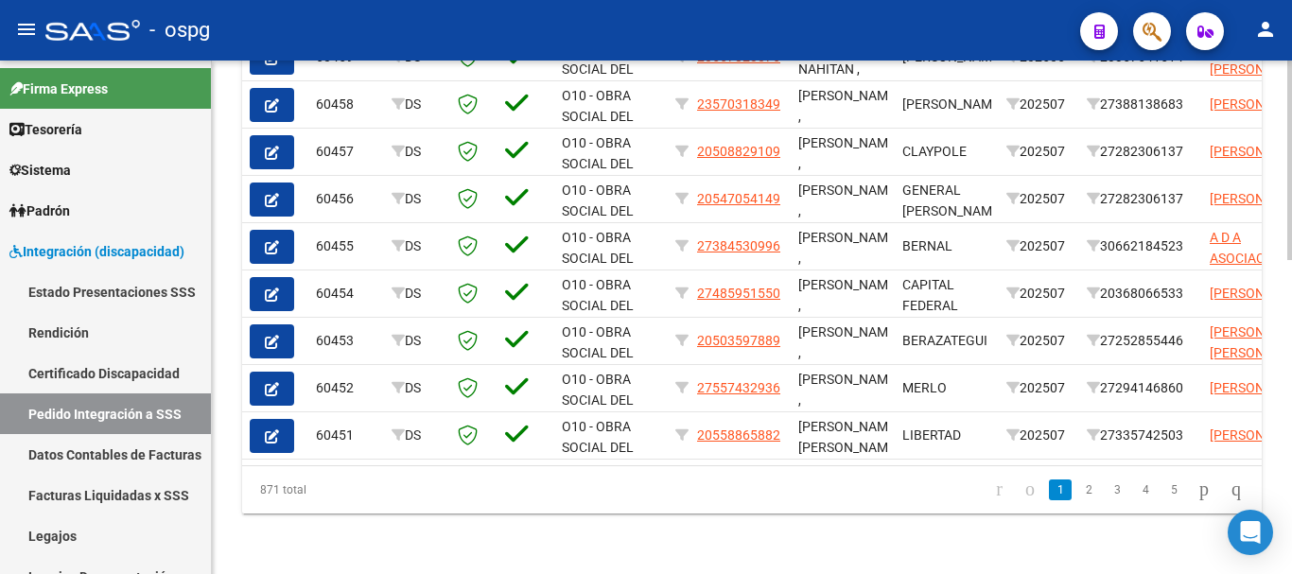
scroll to position [809, 0]
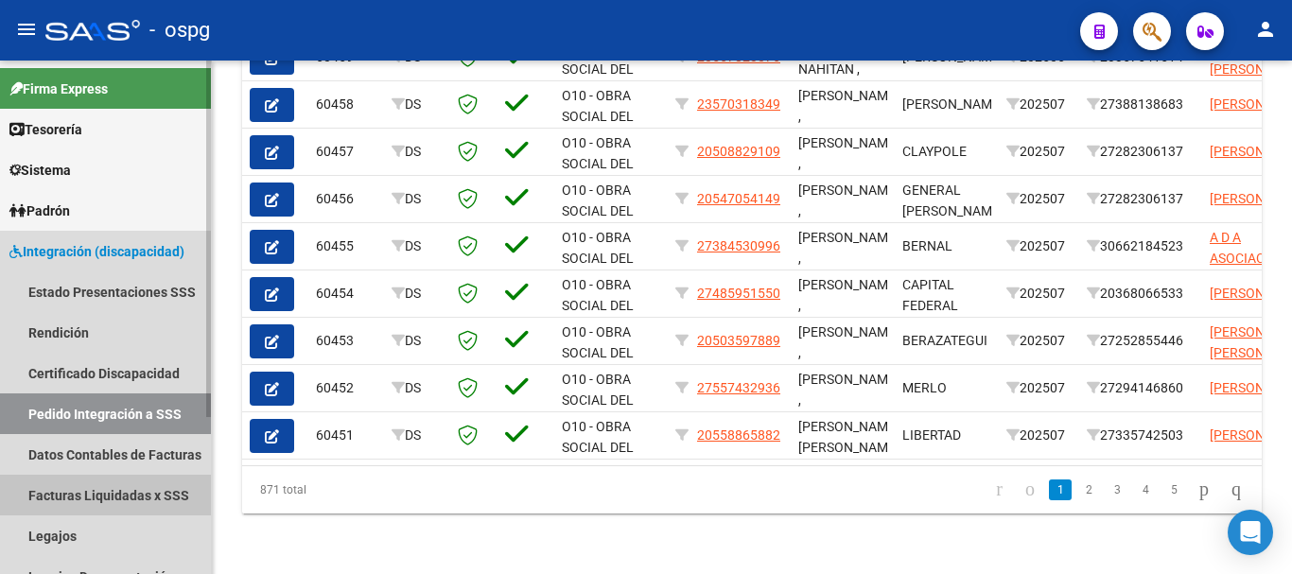
click at [58, 494] on link "Facturas Liquidadas x SSS" at bounding box center [105, 495] width 211 height 41
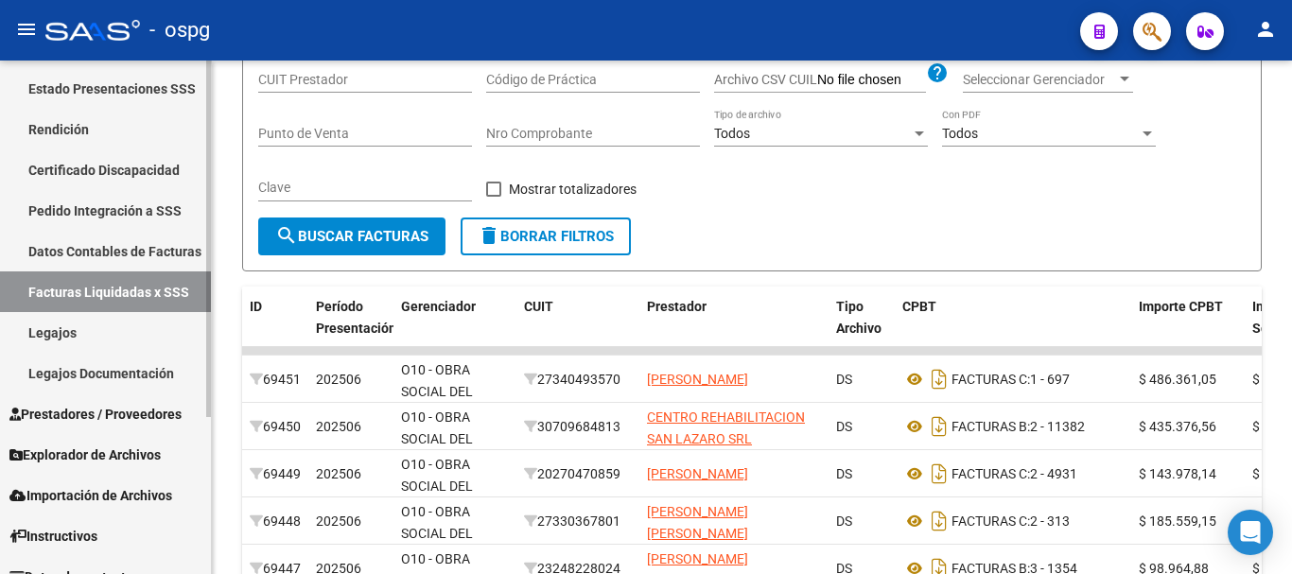
scroll to position [226, 0]
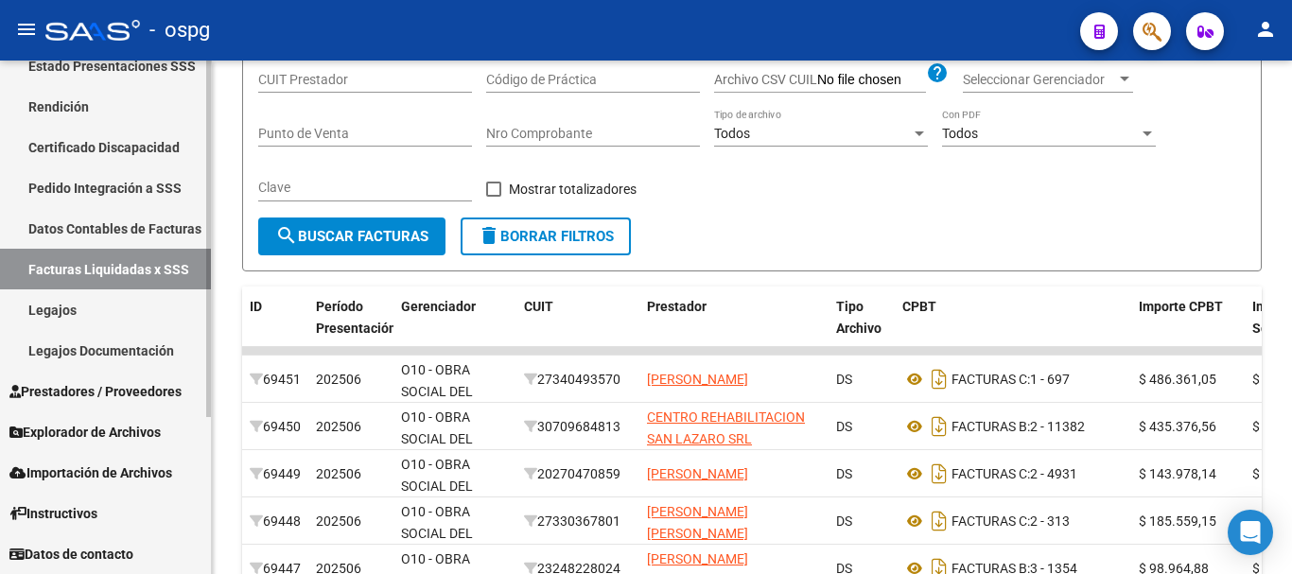
click at [93, 393] on span "Prestadores / Proveedores" at bounding box center [95, 391] width 172 height 21
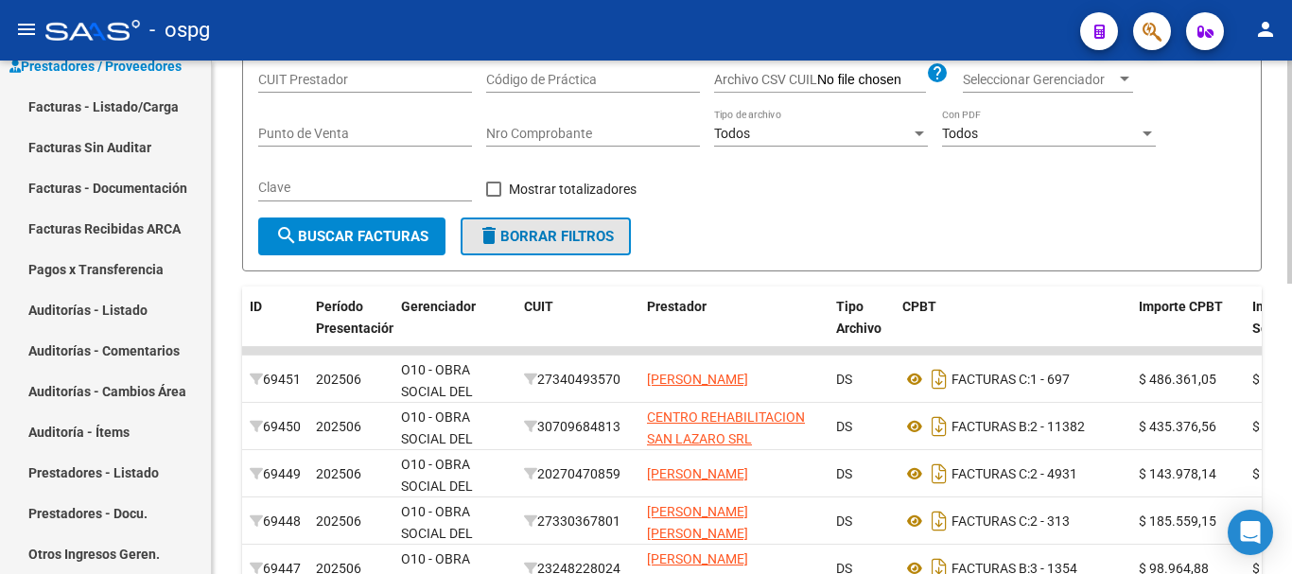
click at [581, 235] on span "delete Borrar Filtros" at bounding box center [546, 236] width 136 height 17
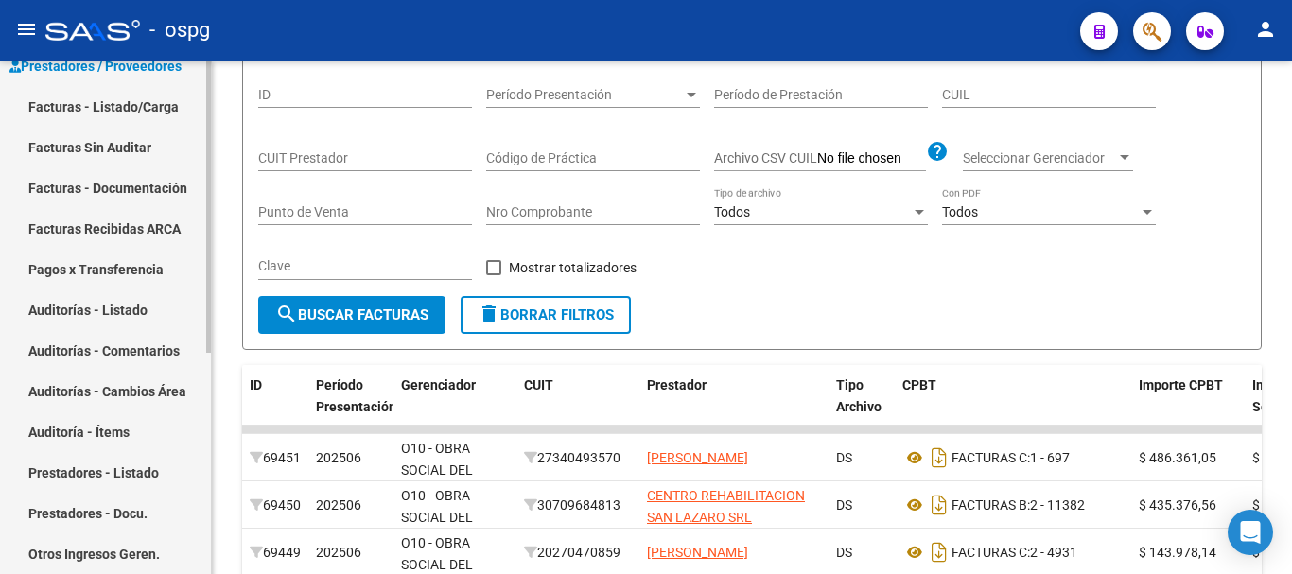
scroll to position [284, 0]
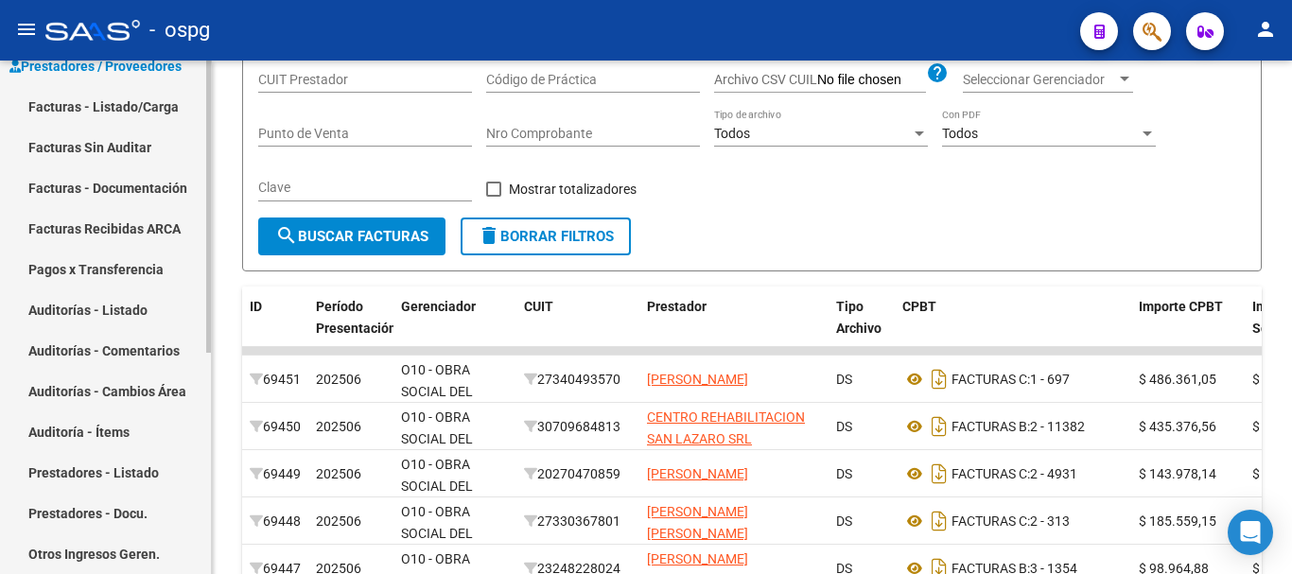
click at [128, 110] on link "Facturas - Listado/Carga" at bounding box center [105, 106] width 211 height 41
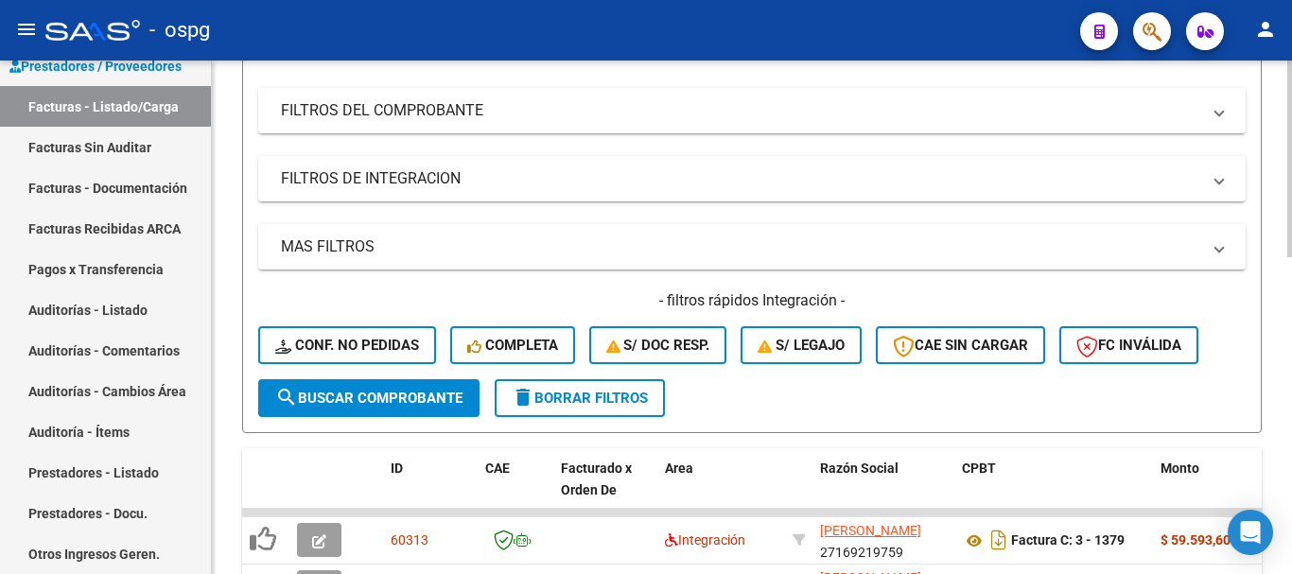
click at [609, 402] on span "delete Borrar Filtros" at bounding box center [580, 398] width 136 height 17
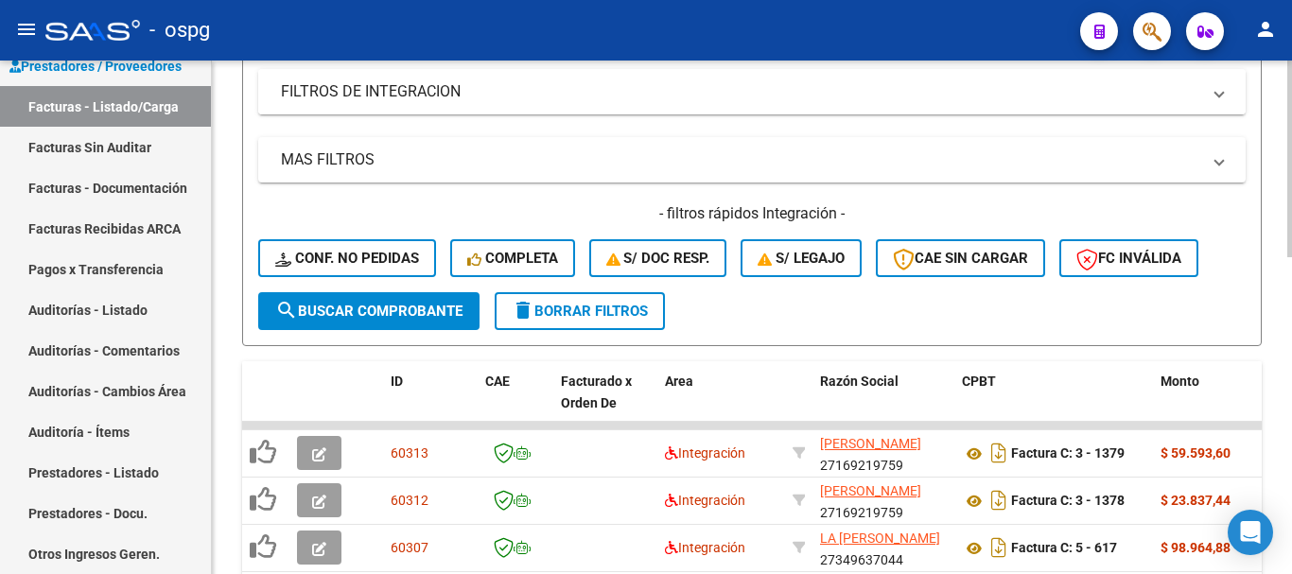
scroll to position [378, 0]
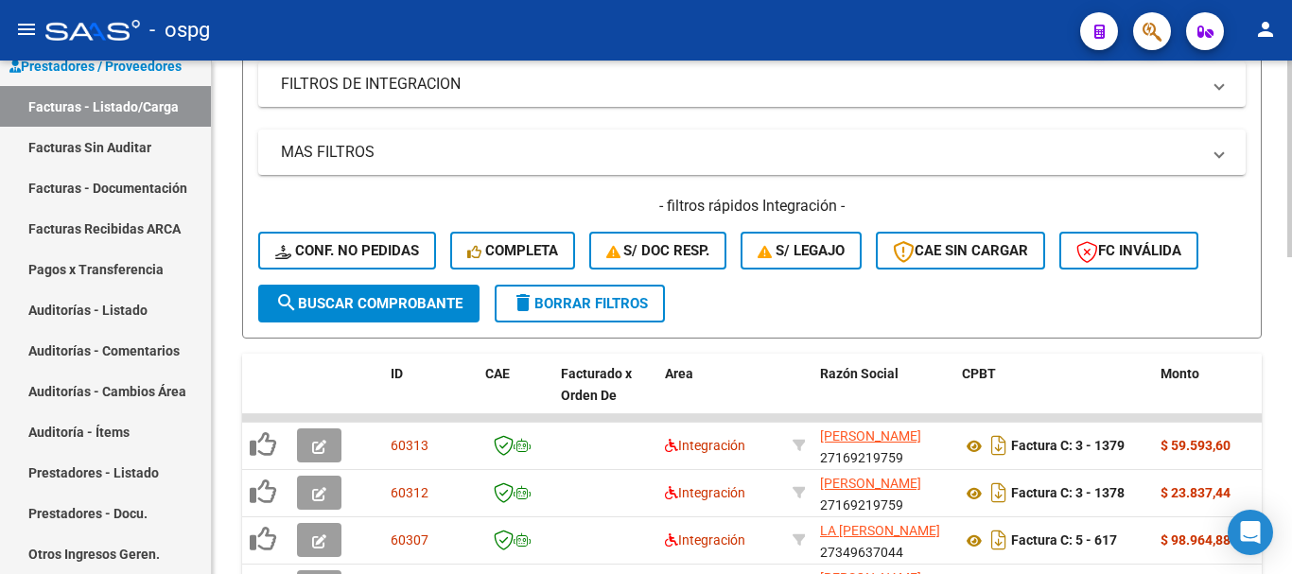
click at [635, 305] on span "delete Borrar Filtros" at bounding box center [580, 303] width 136 height 17
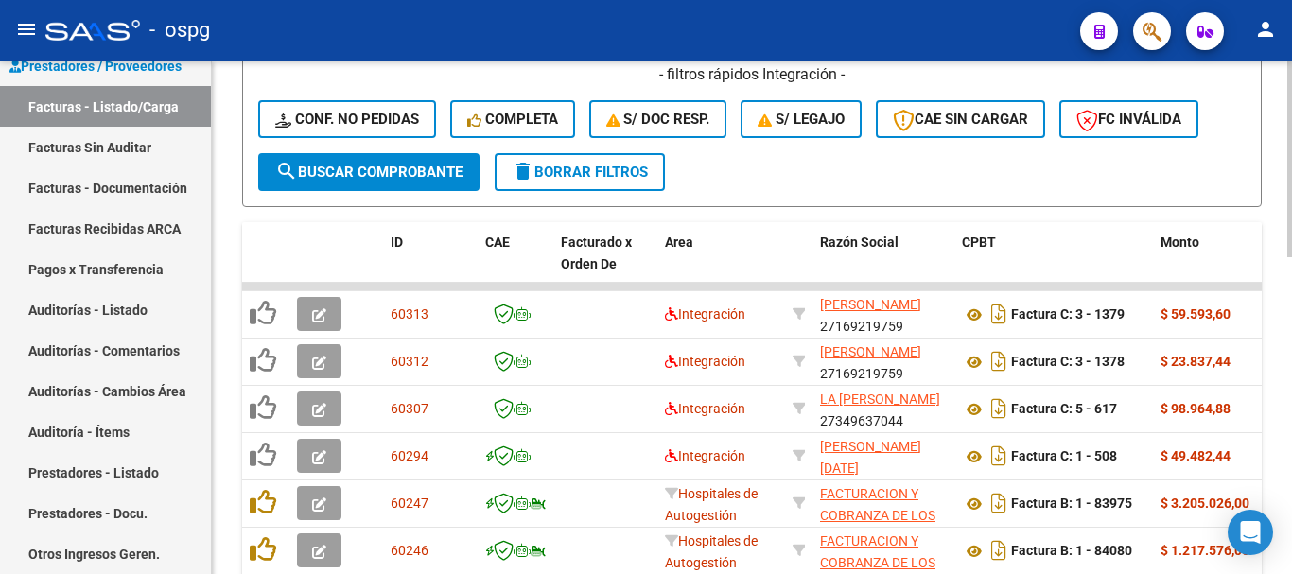
scroll to position [567, 0]
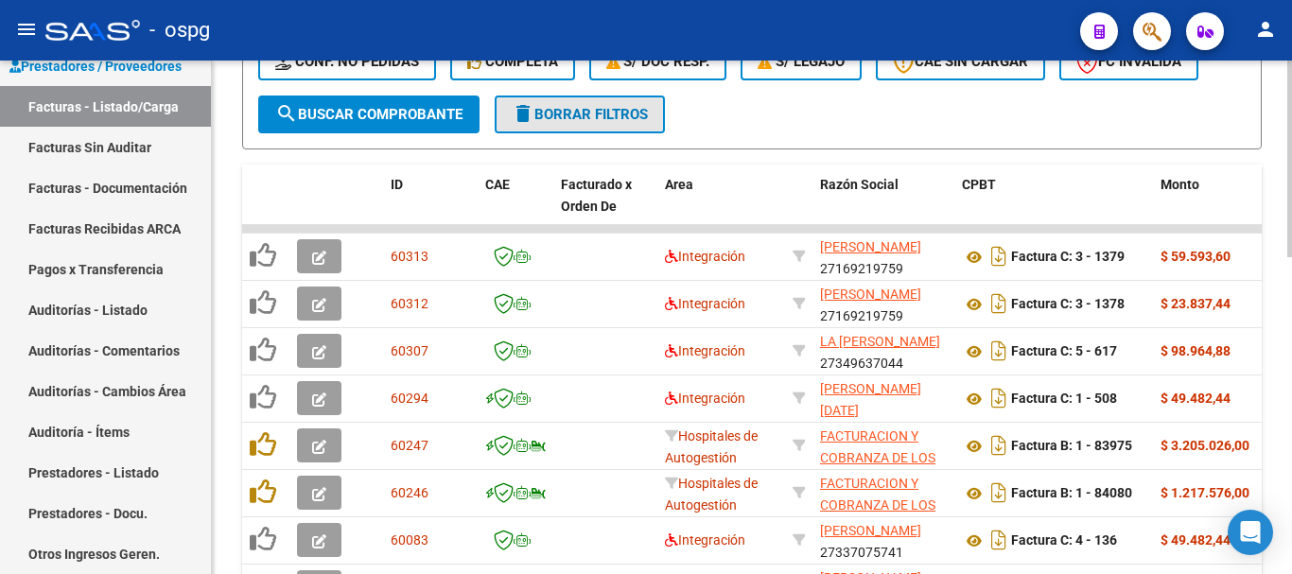
click at [606, 110] on span "delete Borrar Filtros" at bounding box center [580, 114] width 136 height 17
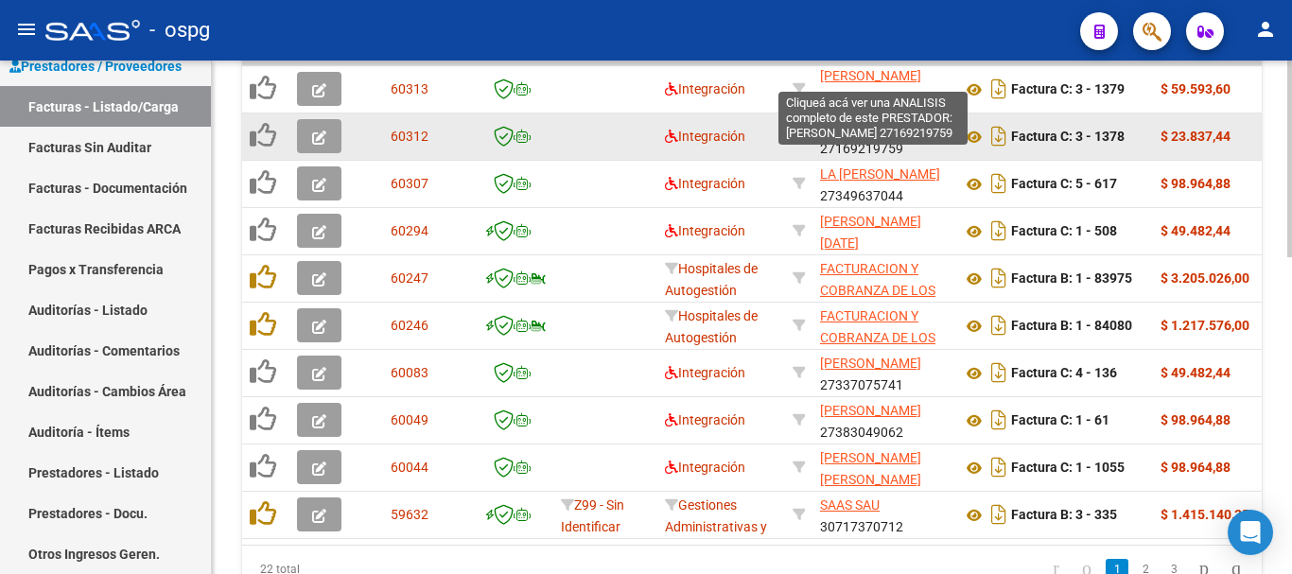
scroll to position [1, 0]
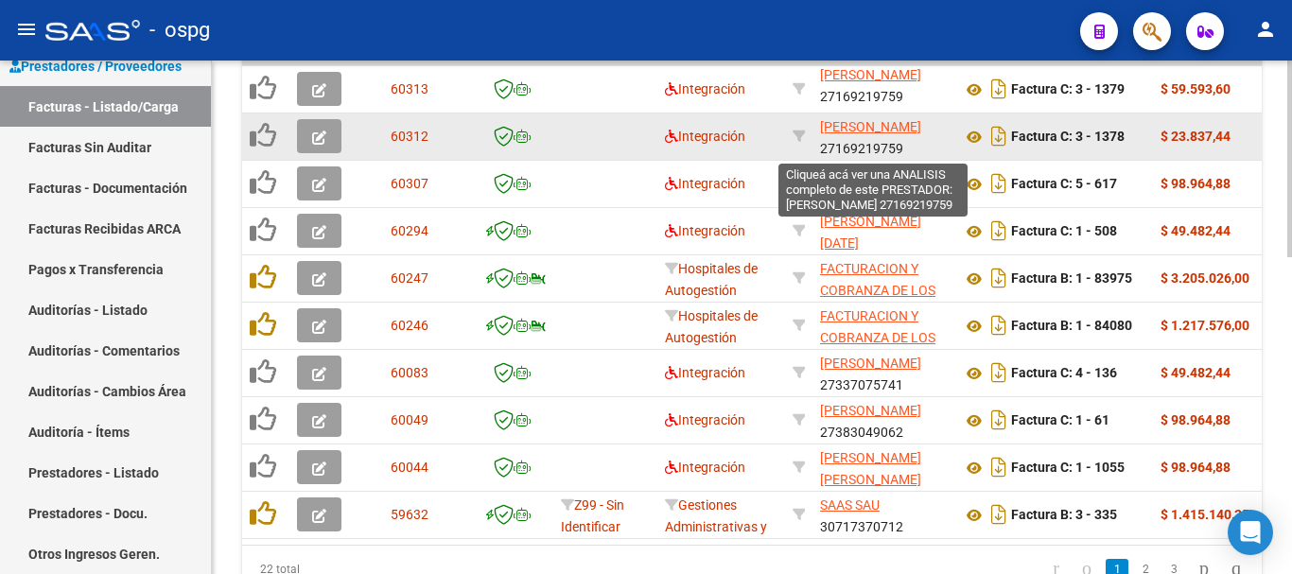
drag, startPoint x: 845, startPoint y: 77, endPoint x: 862, endPoint y: 125, distance: 51.1
click at [862, 125] on datatable-scroller "60313 Integración [PERSON_NAME] 27169219759 Factura C: 3 - 1379 $ 59.593,60 [DA…" at bounding box center [751, 298] width 1019 height 481
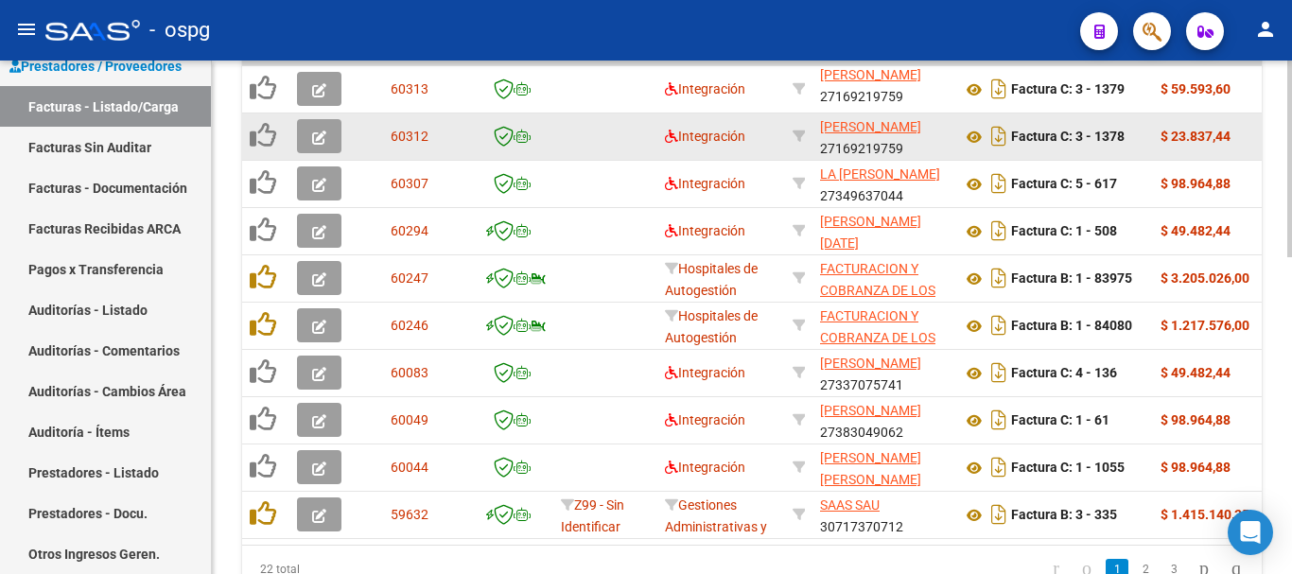
click at [893, 115] on datatable-body-cell "[PERSON_NAME] 27169219759" at bounding box center [883, 136] width 142 height 46
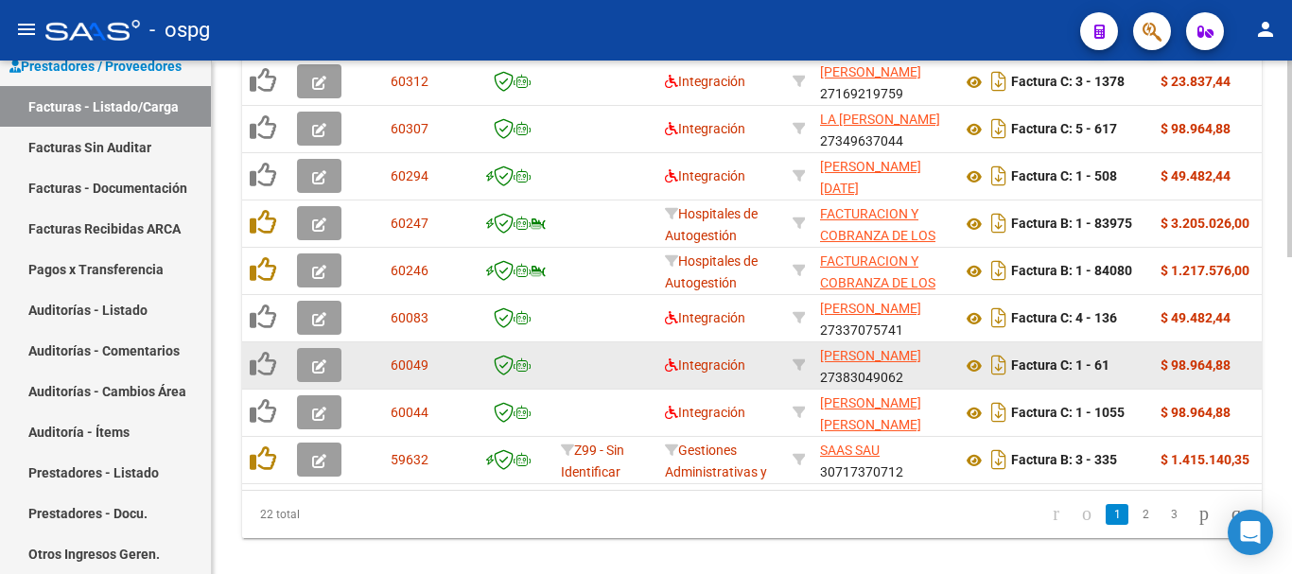
scroll to position [829, 0]
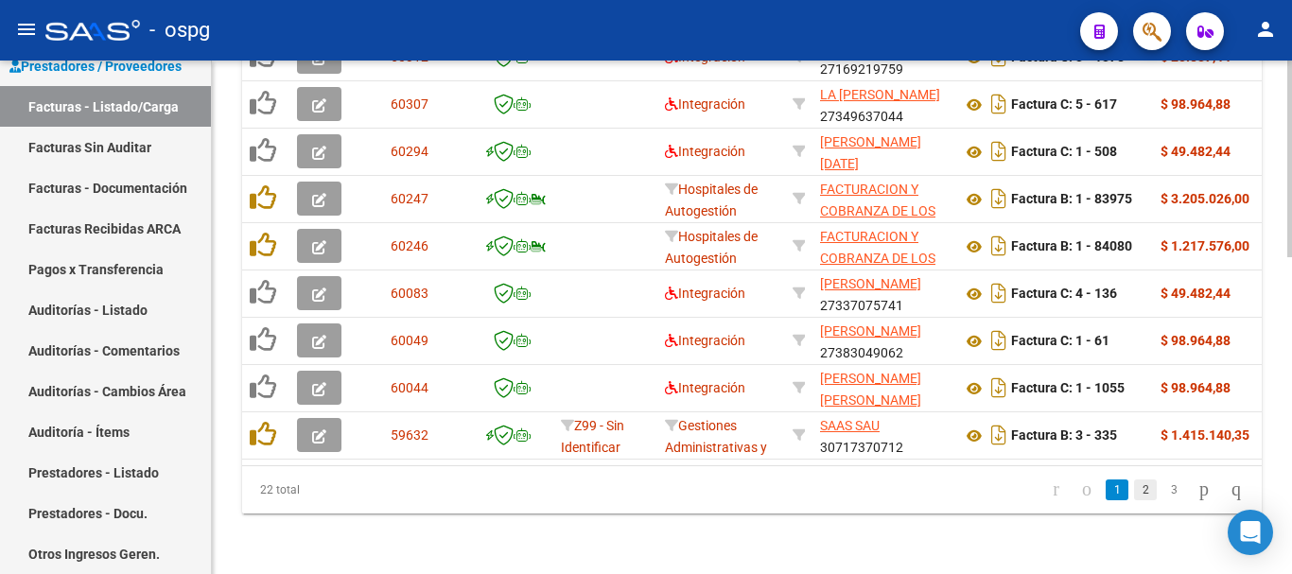
click at [1134, 498] on link "2" at bounding box center [1145, 489] width 23 height 21
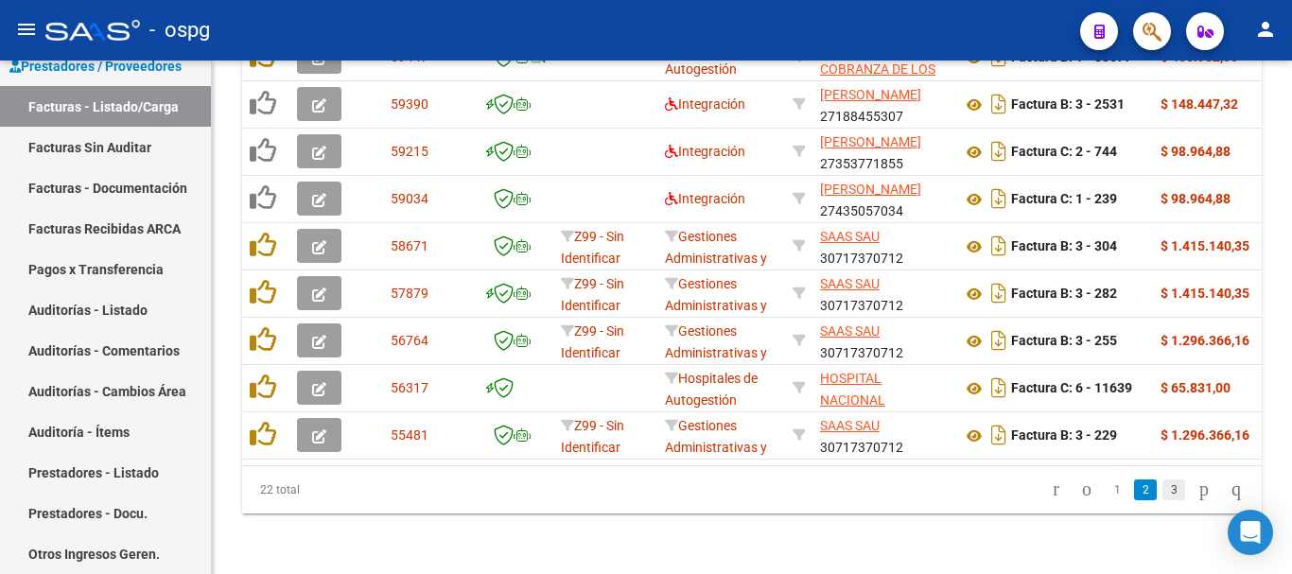
click at [1162, 496] on link "3" at bounding box center [1173, 489] width 23 height 21
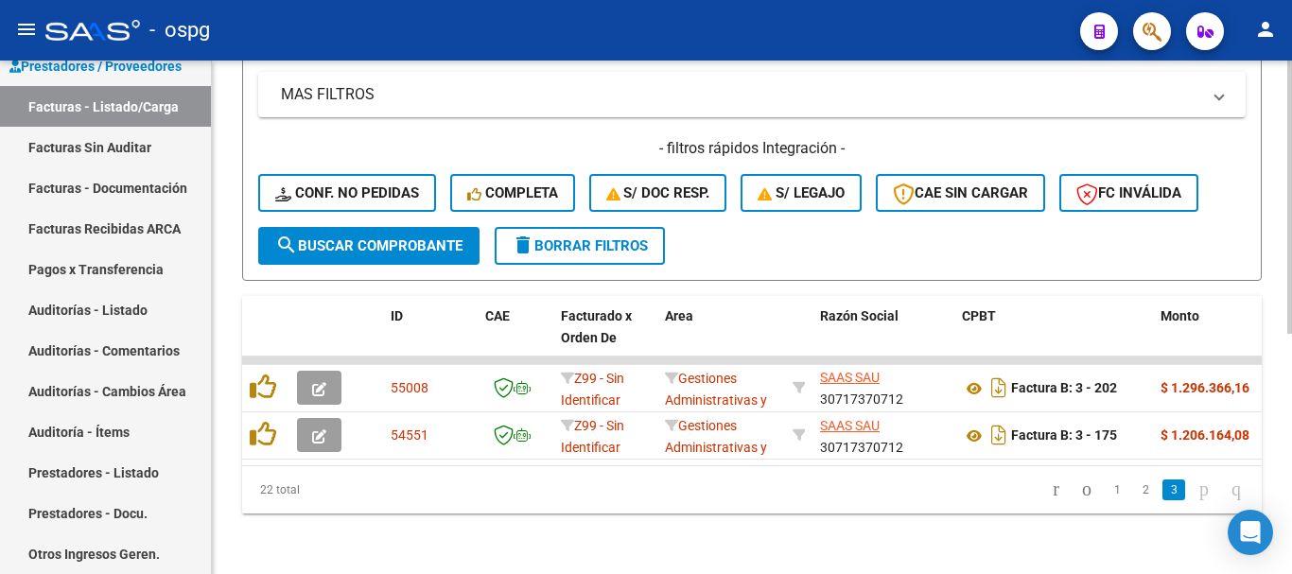
scroll to position [451, 0]
click at [1103, 500] on li "1" at bounding box center [1117, 490] width 28 height 32
click at [1105, 496] on link "1" at bounding box center [1116, 489] width 23 height 21
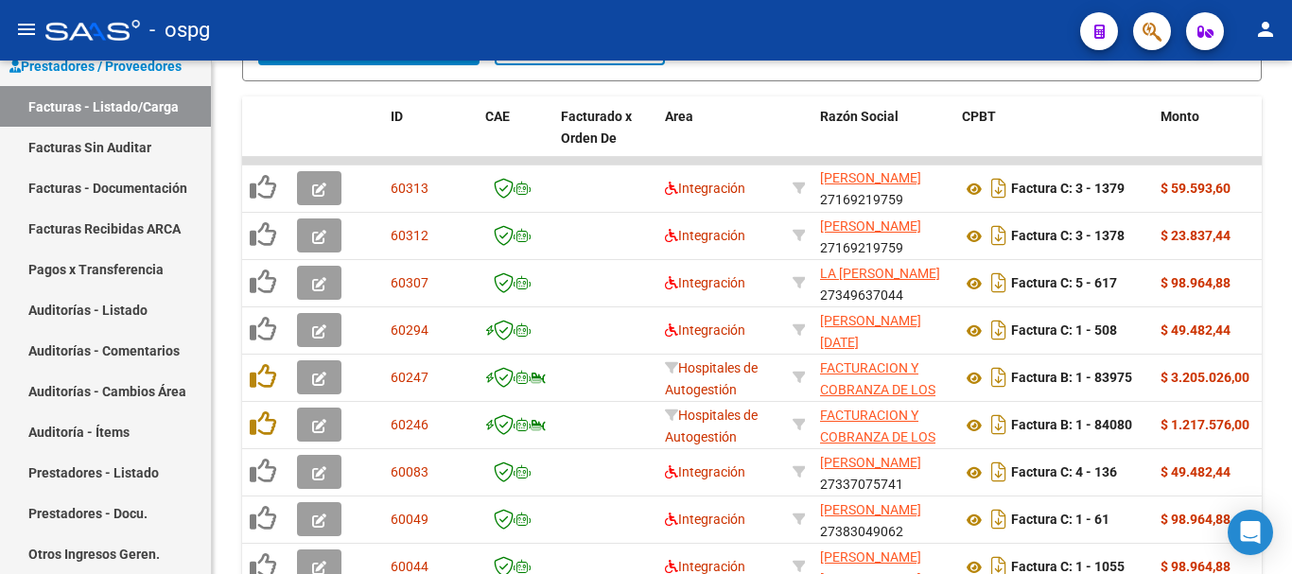
scroll to position [546, 0]
